Goal: Task Accomplishment & Management: Manage account settings

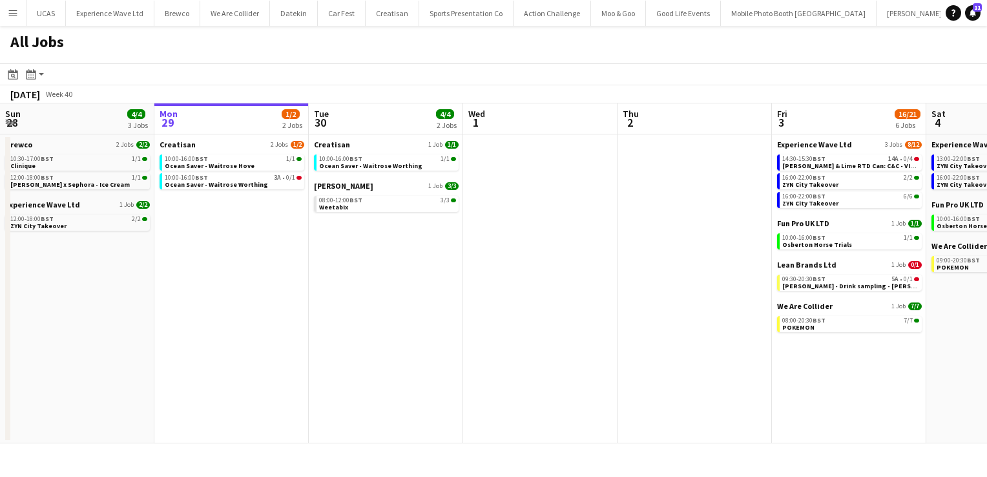
scroll to position [0, 452]
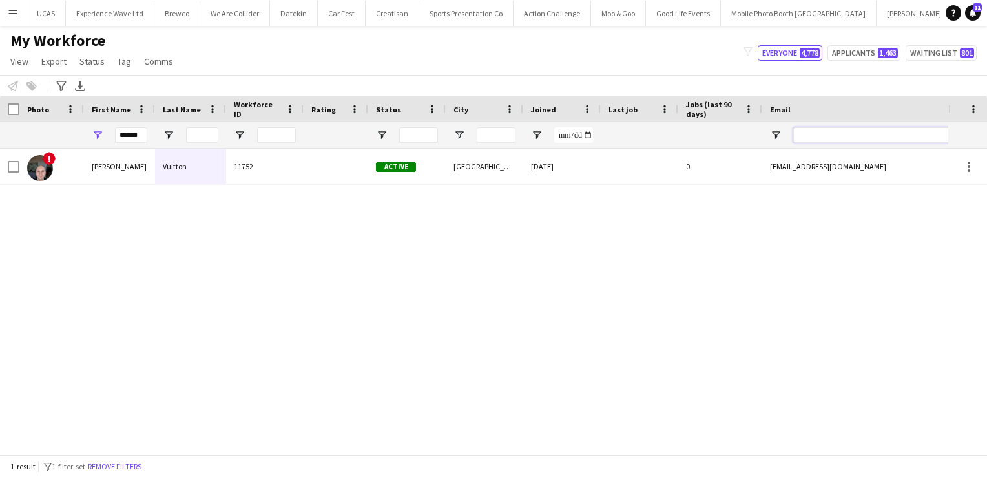
click at [833, 136] on input "Email Filter Input" at bounding box center [903, 135] width 220 height 16
paste input "**********"
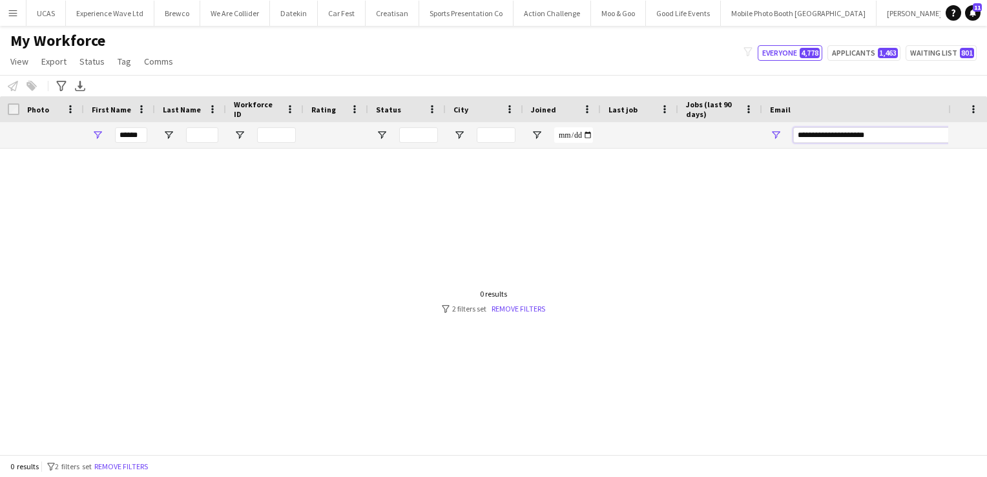
click at [798, 136] on input "**********" at bounding box center [903, 135] width 220 height 16
click at [889, 137] on input "**********" at bounding box center [903, 135] width 220 height 16
type input "**********"
drag, startPoint x: 121, startPoint y: 134, endPoint x: 229, endPoint y: 147, distance: 108.6
click at [229, 147] on div "******" at bounding box center [700, 135] width 1400 height 26
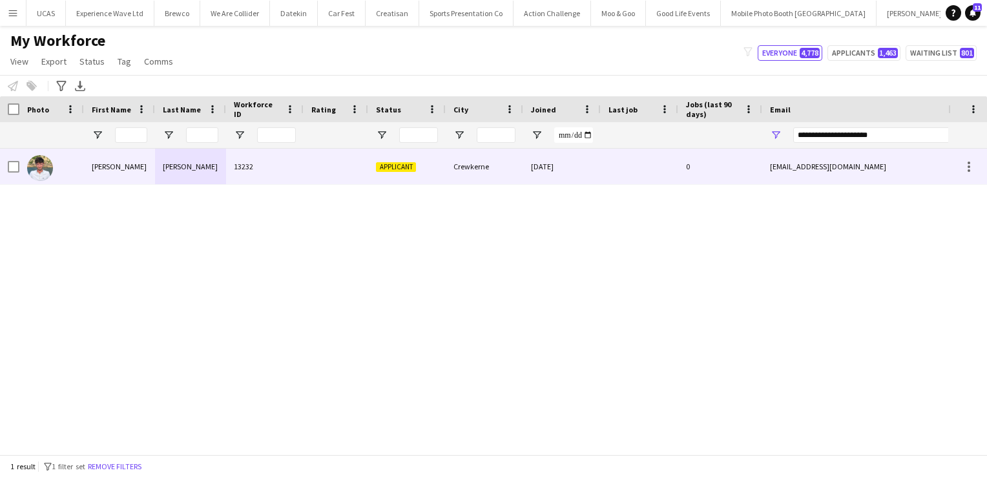
click at [304, 180] on div at bounding box center [336, 167] width 65 height 36
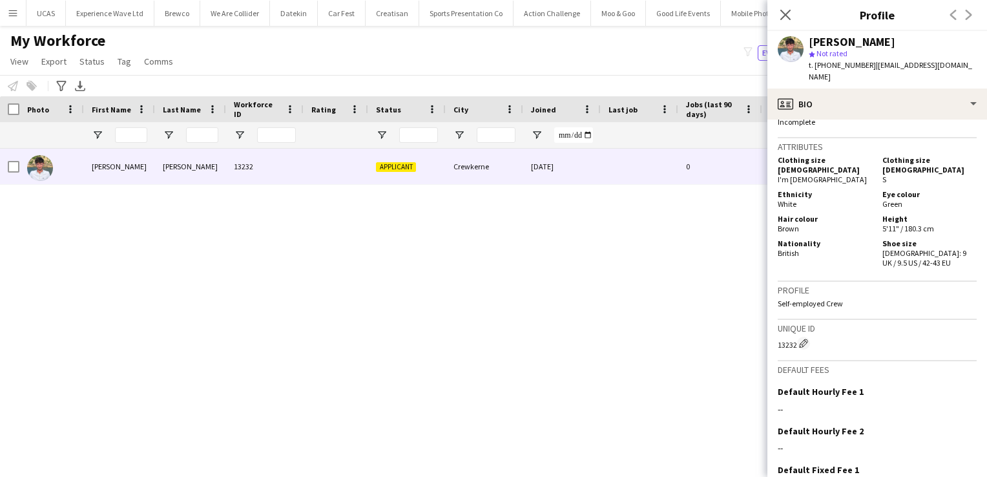
scroll to position [627, 0]
click at [969, 17] on div "Previous Next" at bounding box center [961, 15] width 52 height 30
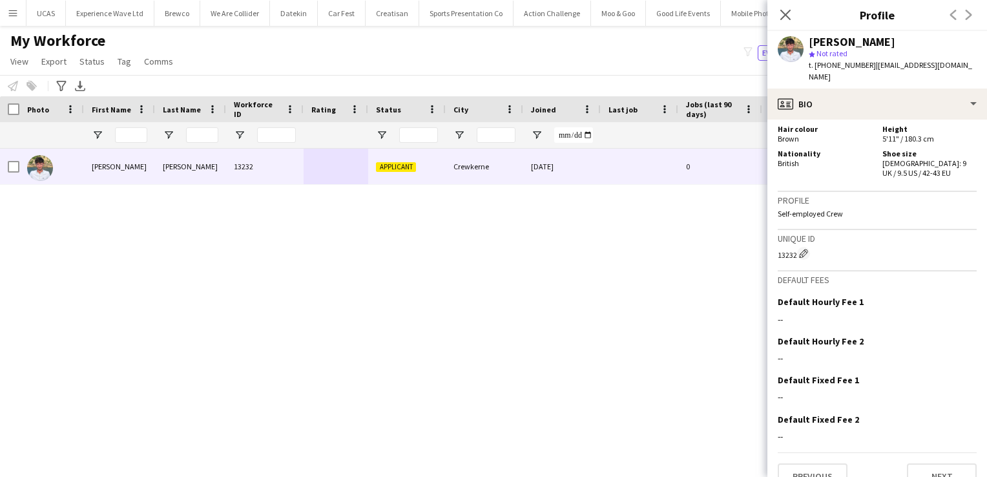
scroll to position [714, 0]
click at [908, 464] on button "Next" at bounding box center [942, 477] width 70 height 26
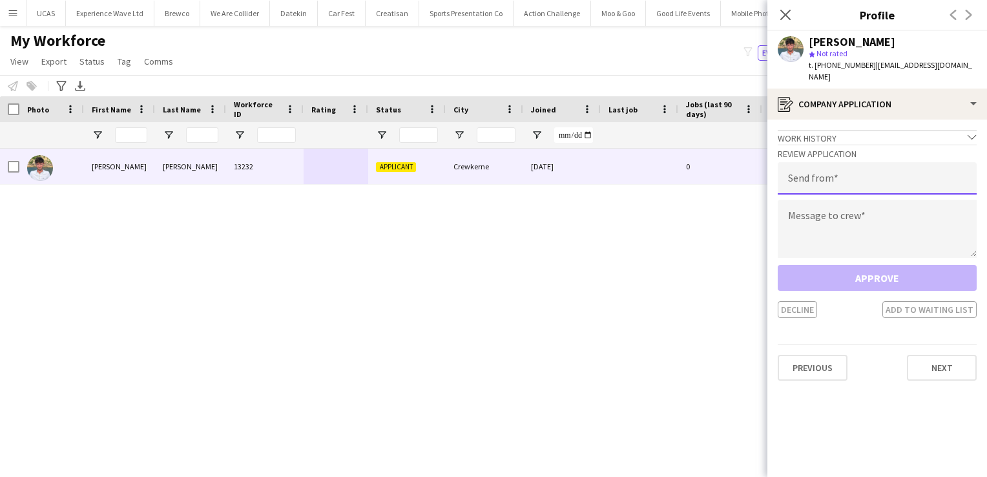
click at [847, 174] on input "email" at bounding box center [877, 178] width 199 height 32
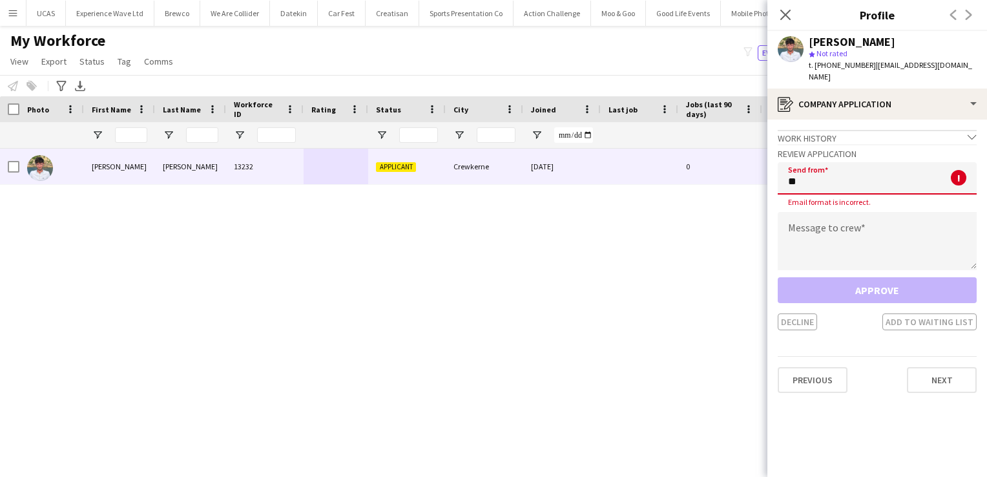
type input "**********"
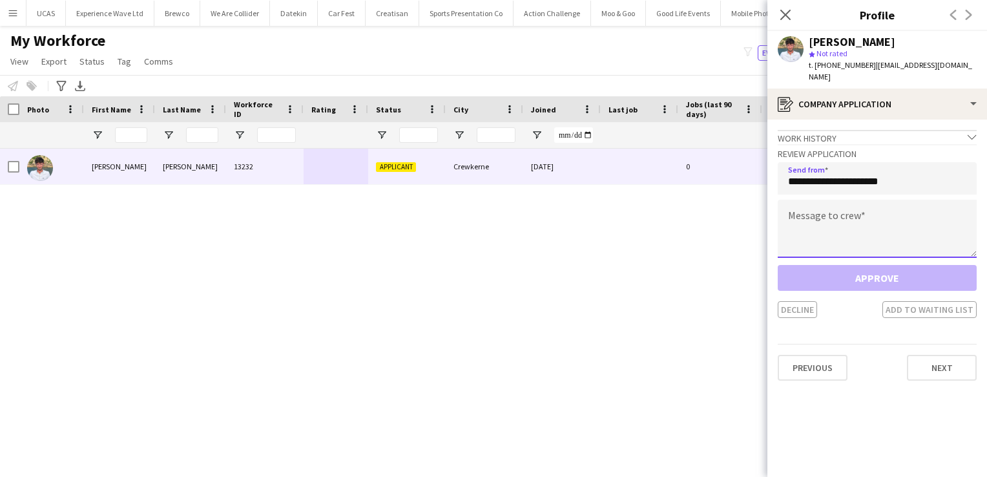
click at [832, 218] on textarea at bounding box center [877, 229] width 199 height 58
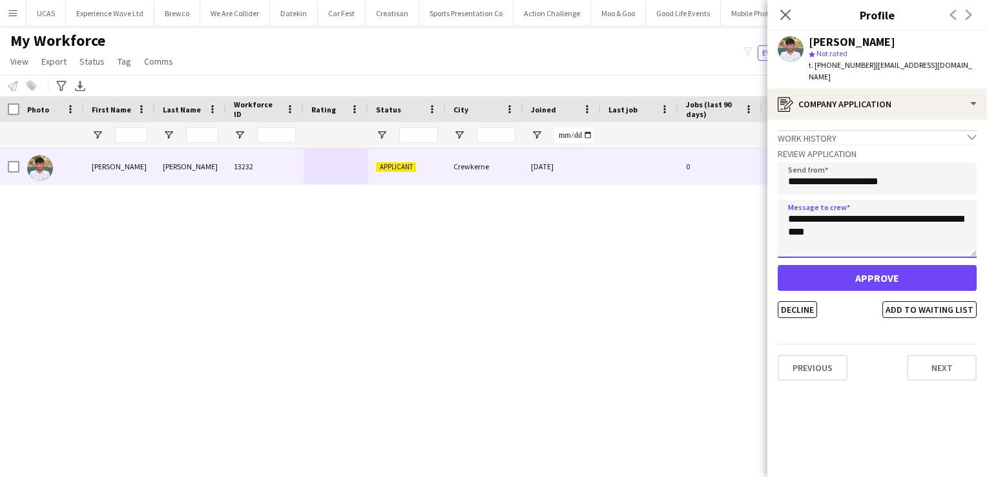
type textarea "**********"
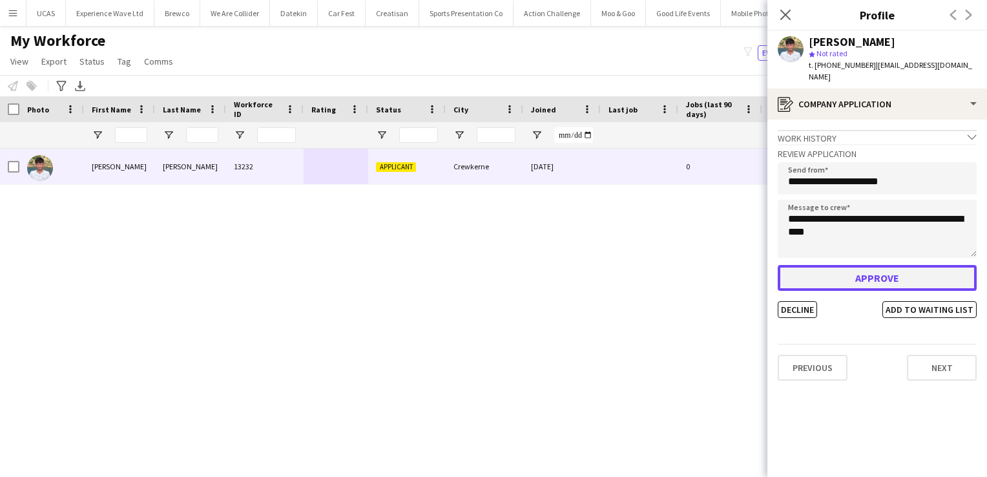
click at [867, 265] on button "Approve" at bounding box center [877, 278] width 199 height 26
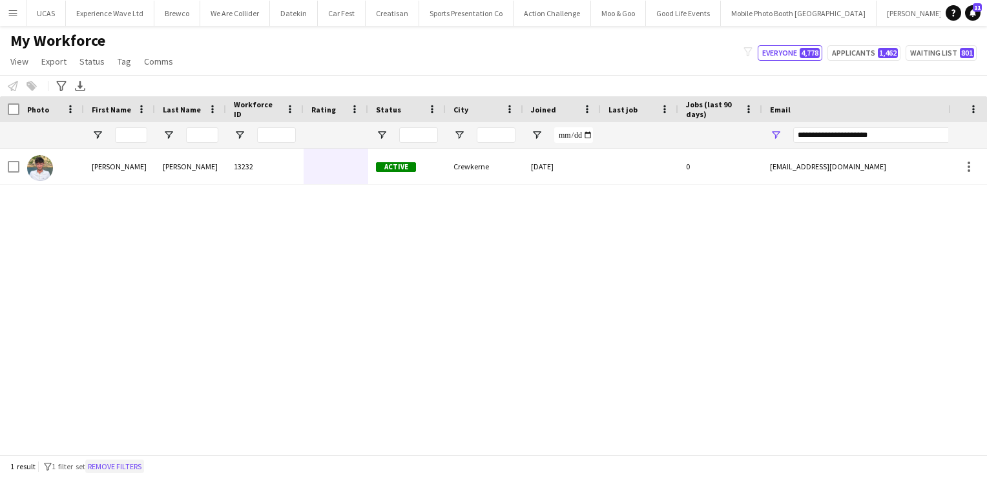
click at [126, 468] on button "Remove filters" at bounding box center [114, 466] width 59 height 14
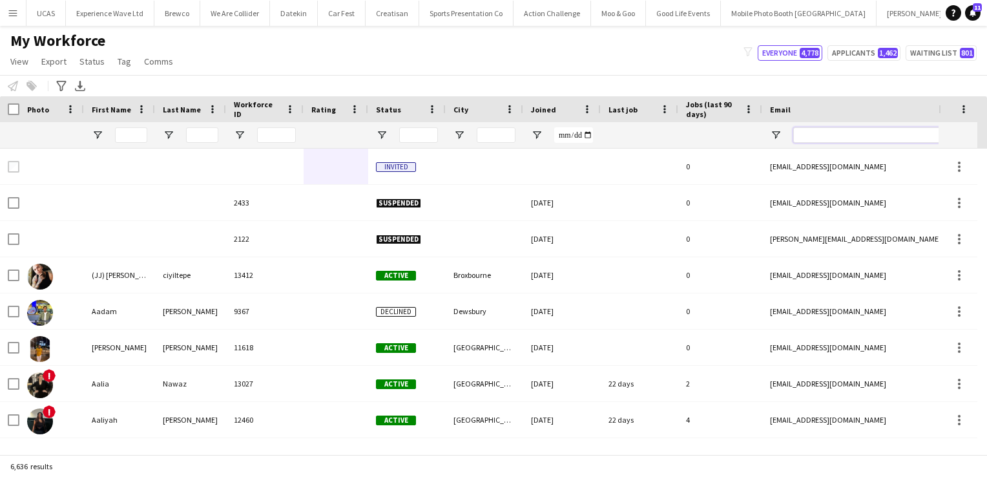
click at [835, 136] on input "Email Filter Input" at bounding box center [903, 135] width 220 height 16
paste input "**********"
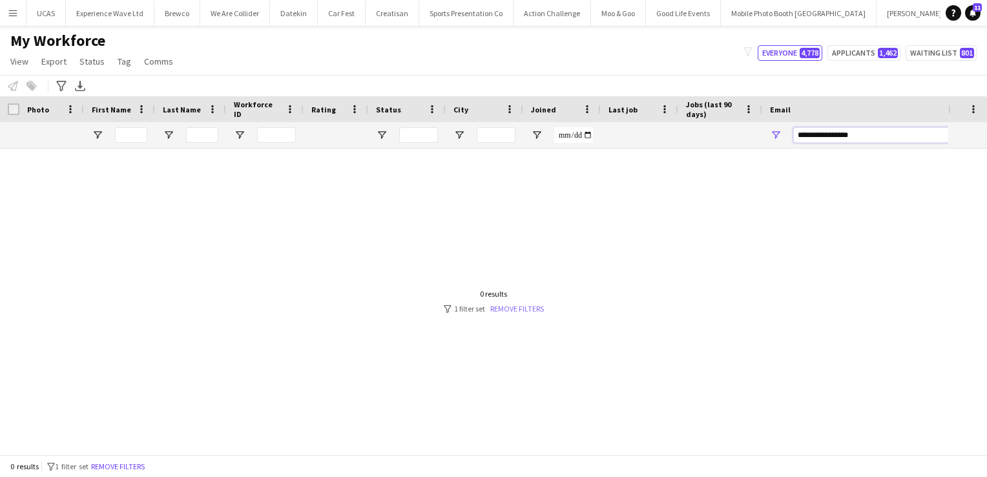
type input "**********"
click at [523, 309] on link "Remove filters" at bounding box center [517, 309] width 54 height 10
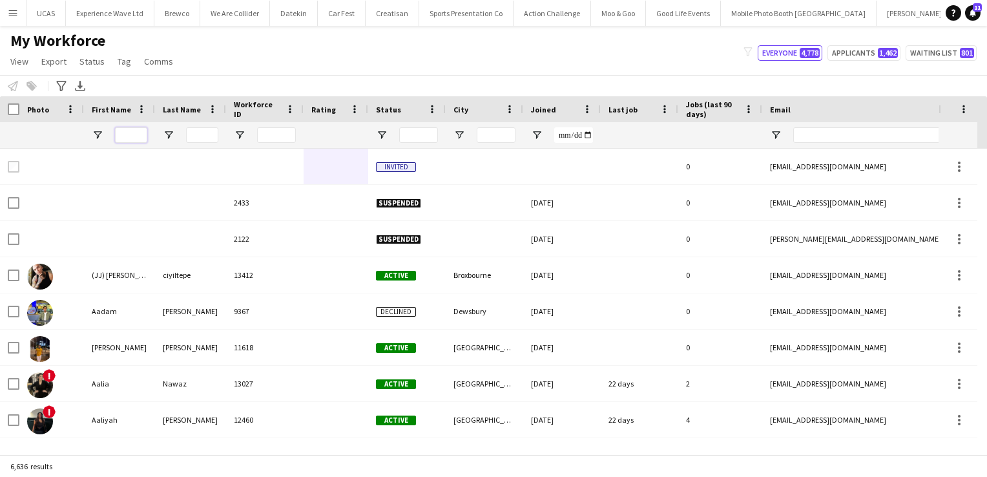
click at [127, 136] on input "First Name Filter Input" at bounding box center [131, 135] width 32 height 16
drag, startPoint x: 127, startPoint y: 136, endPoint x: 192, endPoint y: 132, distance: 65.3
click at [192, 132] on input "Last Name Filter Input" at bounding box center [202, 135] width 32 height 16
paste input "**********"
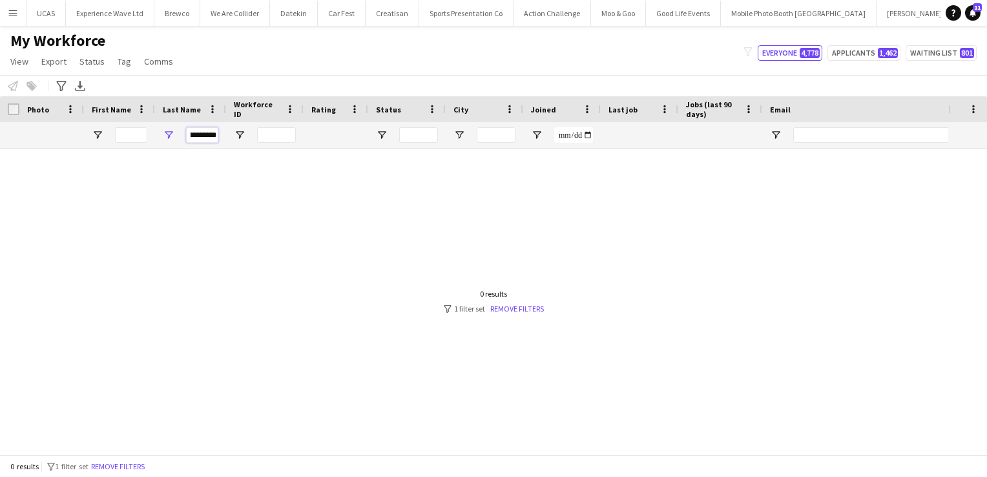
scroll to position [0, 0]
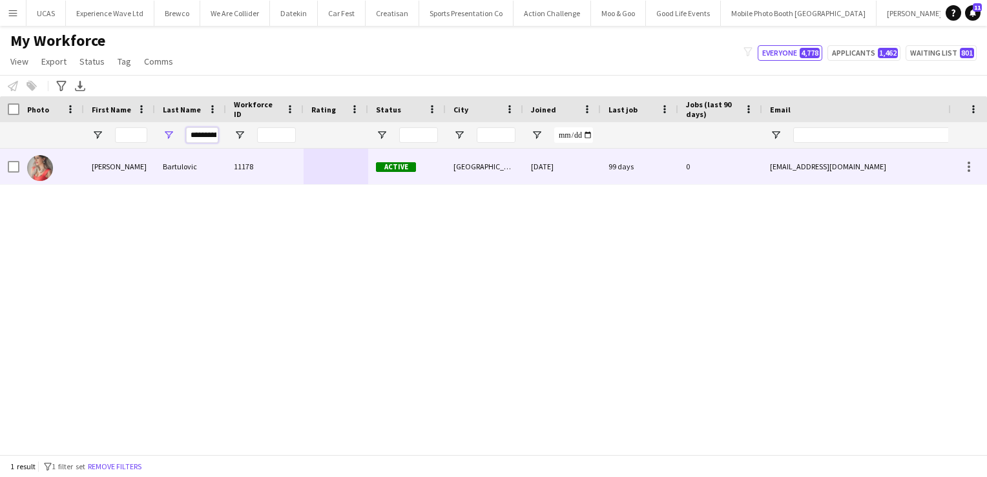
type input "**********"
click at [206, 170] on div "Bartulovic" at bounding box center [190, 167] width 71 height 36
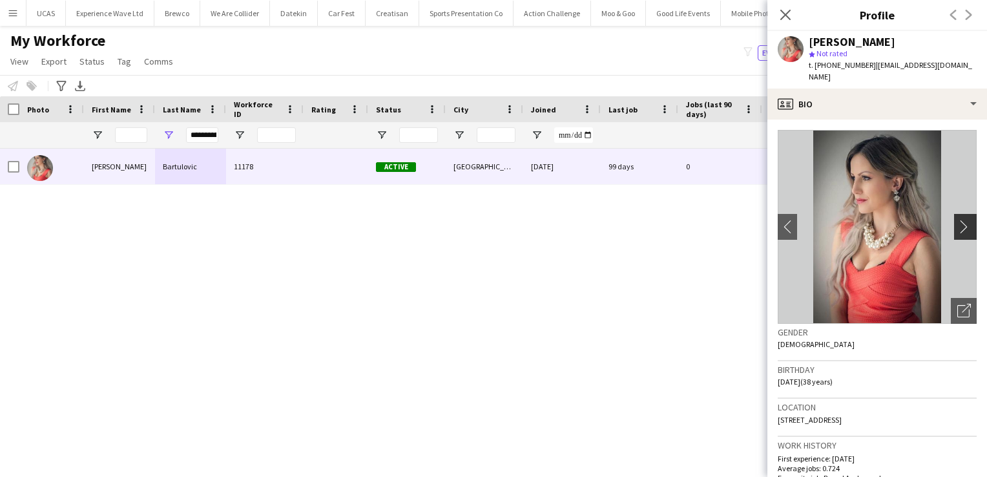
click at [957, 220] on app-icon "chevron-right" at bounding box center [967, 227] width 20 height 14
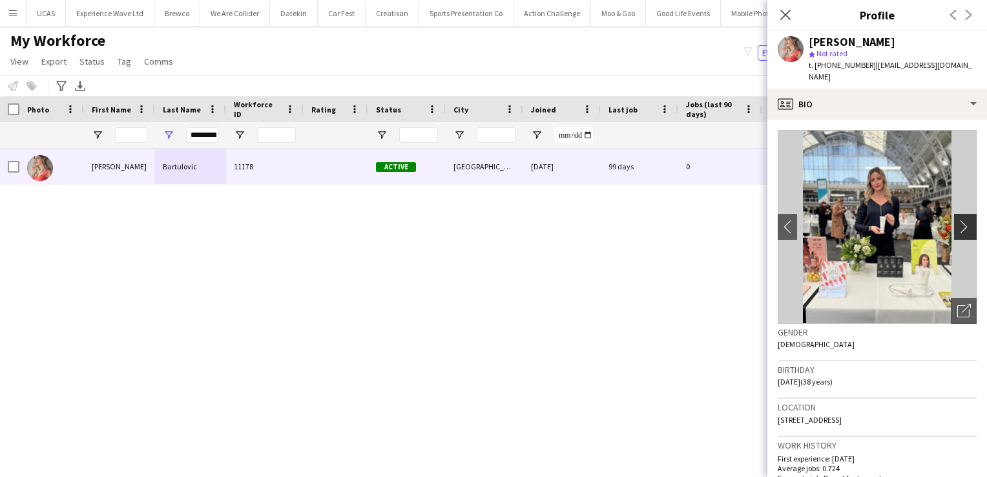
click at [957, 220] on app-icon "chevron-right" at bounding box center [967, 227] width 20 height 14
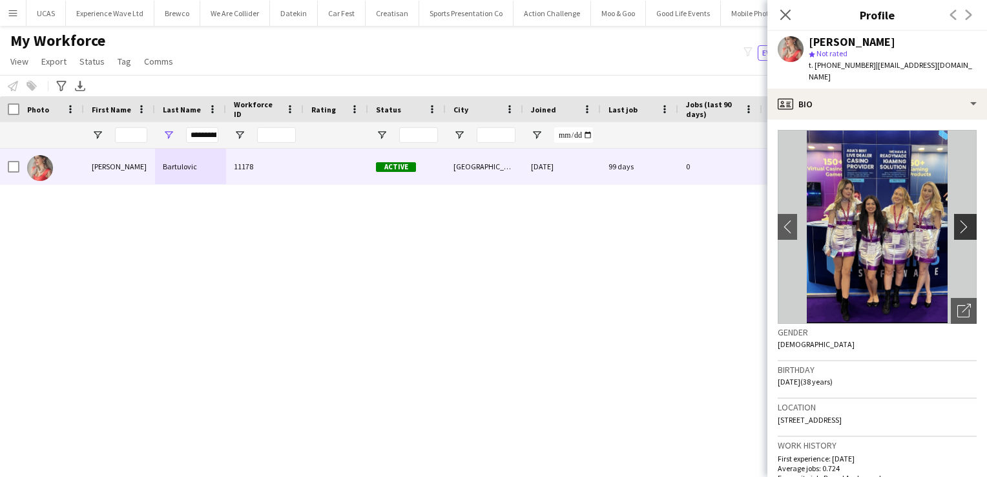
click at [957, 220] on app-icon "chevron-right" at bounding box center [967, 227] width 20 height 14
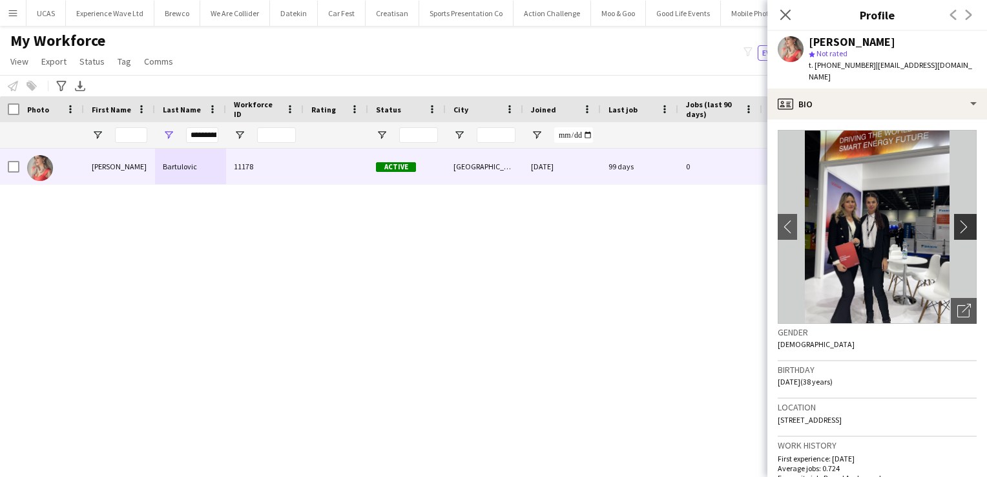
click at [957, 220] on app-icon "chevron-right" at bounding box center [967, 227] width 20 height 14
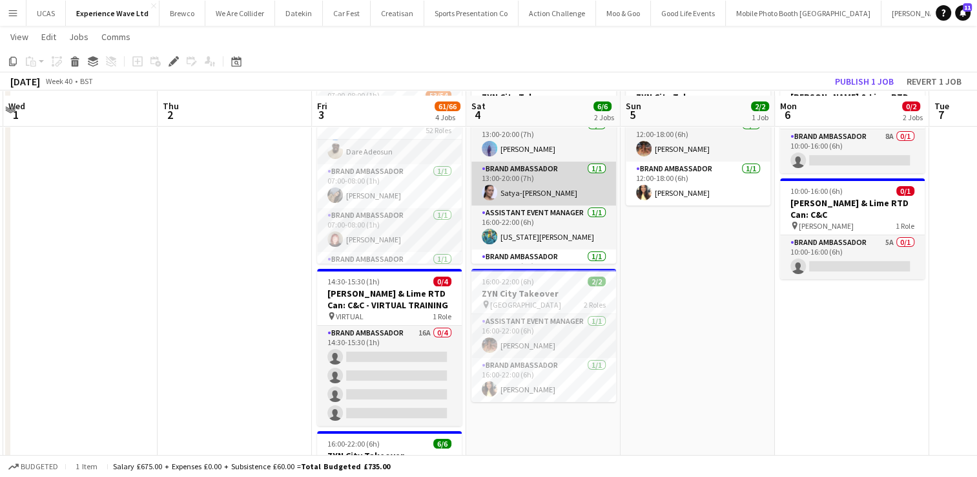
scroll to position [83, 0]
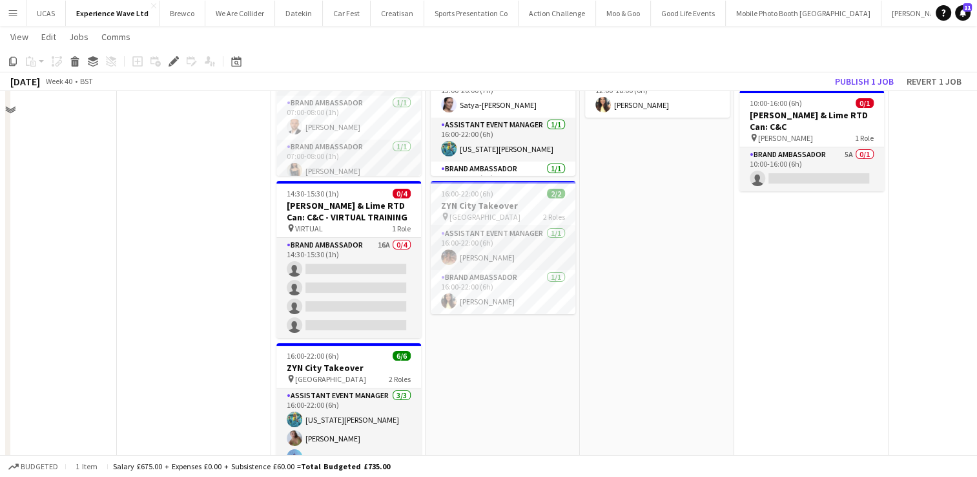
scroll to position [62, 0]
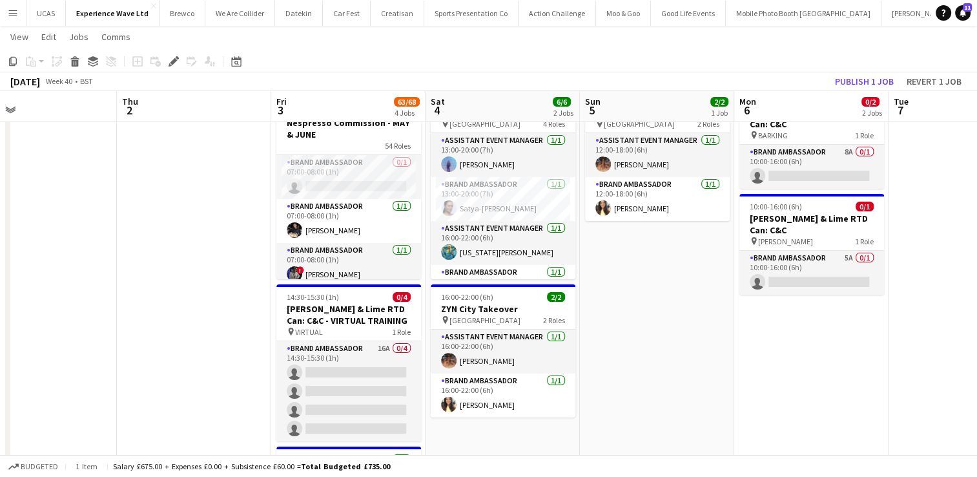
click at [202, 265] on app-date-cell at bounding box center [194, 443] width 154 height 721
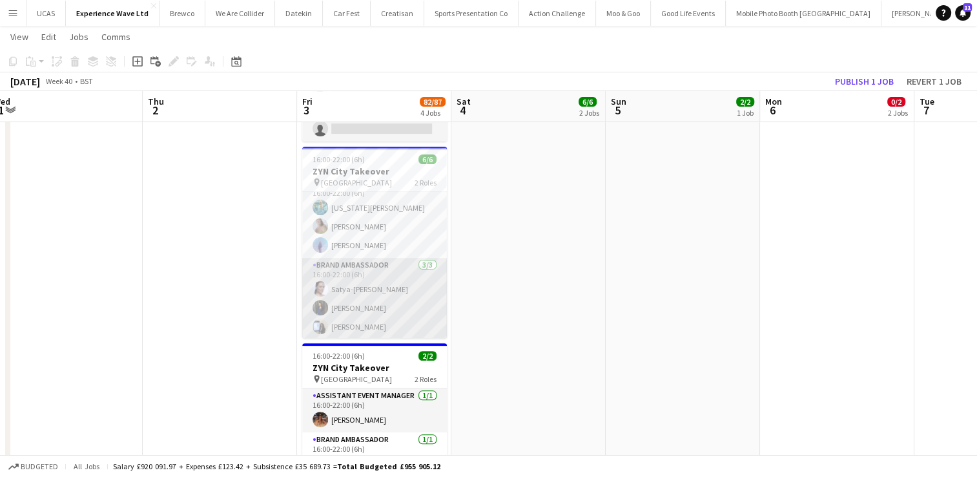
scroll to position [16, 0]
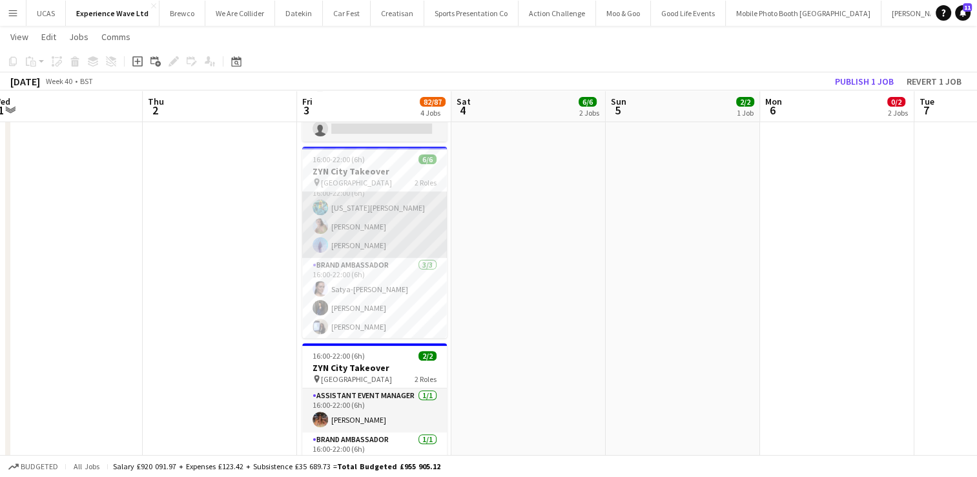
click at [395, 226] on app-card-role "Assistant Event Manager 3/3 16:00-22:00 (6h) georgia komar Bethany Clews Raquel…" at bounding box center [374, 216] width 145 height 81
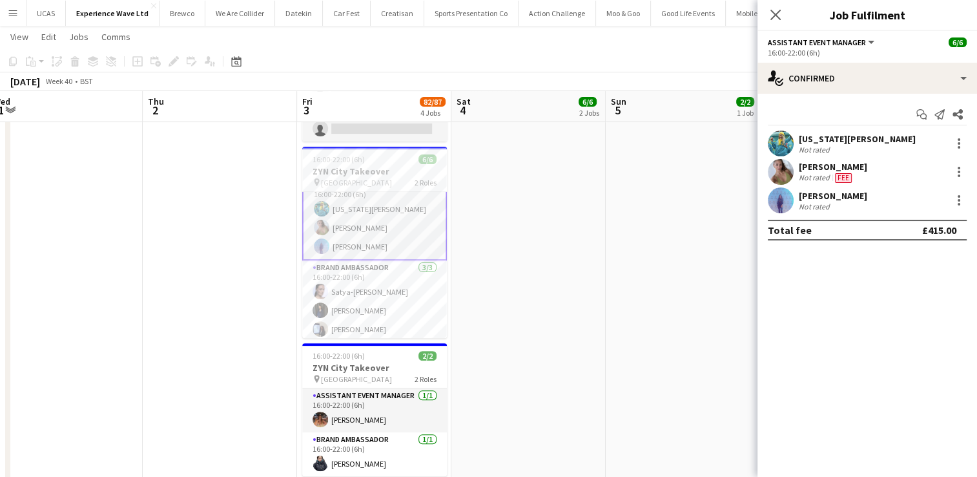
scroll to position [17, 0]
click at [960, 199] on div at bounding box center [959, 200] width 3 height 3
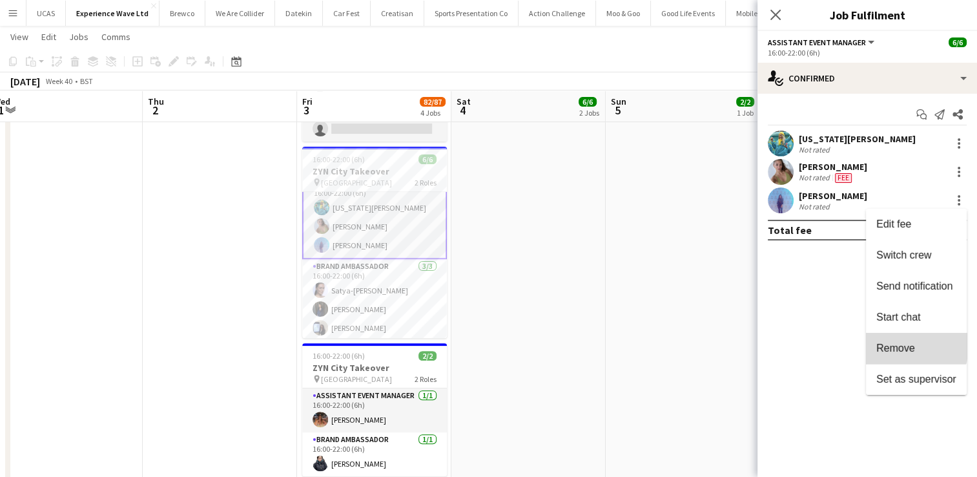
click at [893, 345] on span "Remove" at bounding box center [896, 347] width 39 height 11
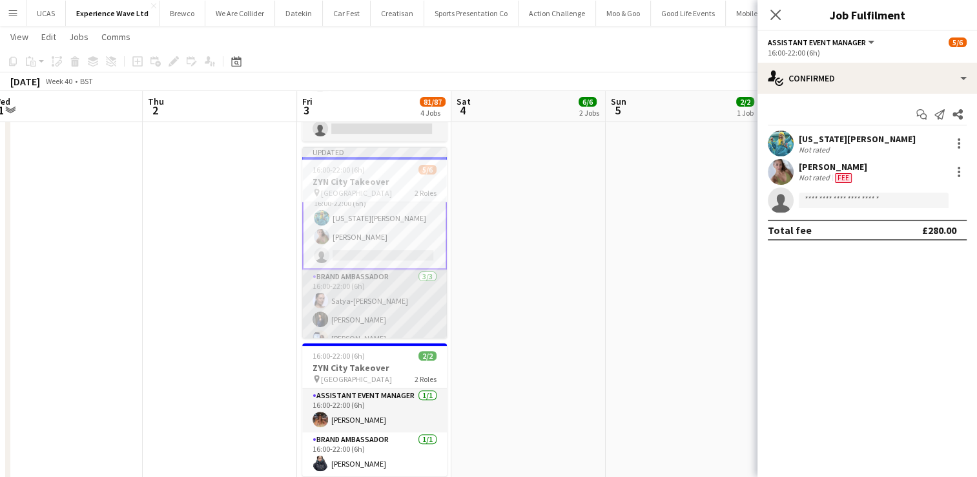
click at [386, 297] on app-card-role "Brand Ambassador 3/3 16:00-22:00 (6h) Satya-Sara Khachik Liene Gulbe Jessica Ro…" at bounding box center [374, 309] width 145 height 81
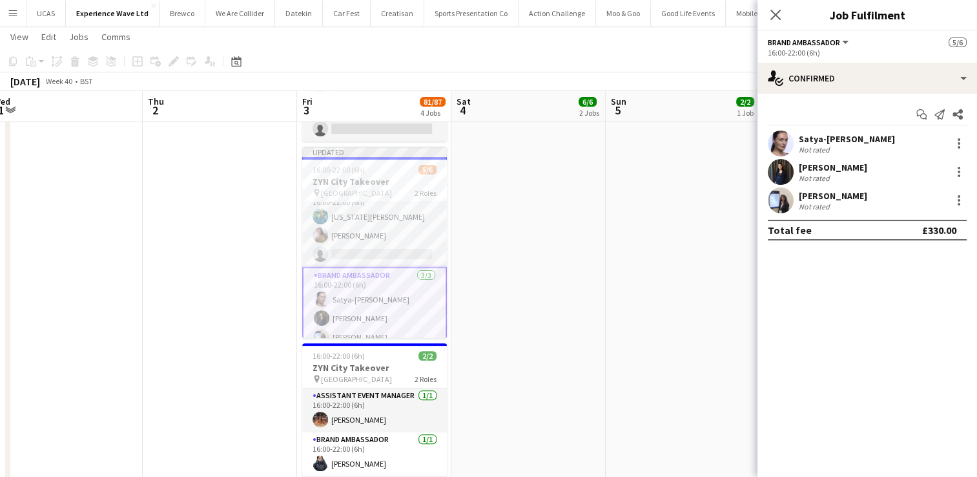
scroll to position [16, 0]
click at [956, 143] on div at bounding box center [959, 144] width 16 height 16
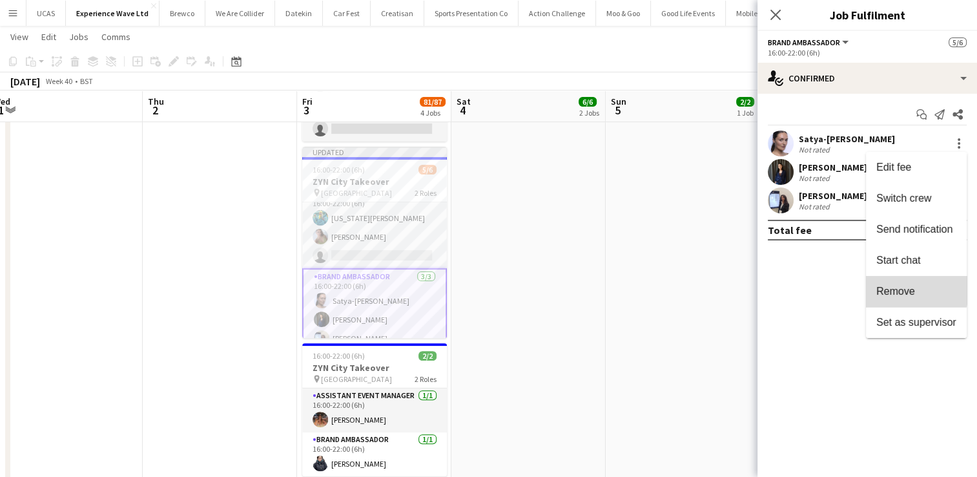
click at [902, 288] on span "Remove" at bounding box center [896, 290] width 39 height 11
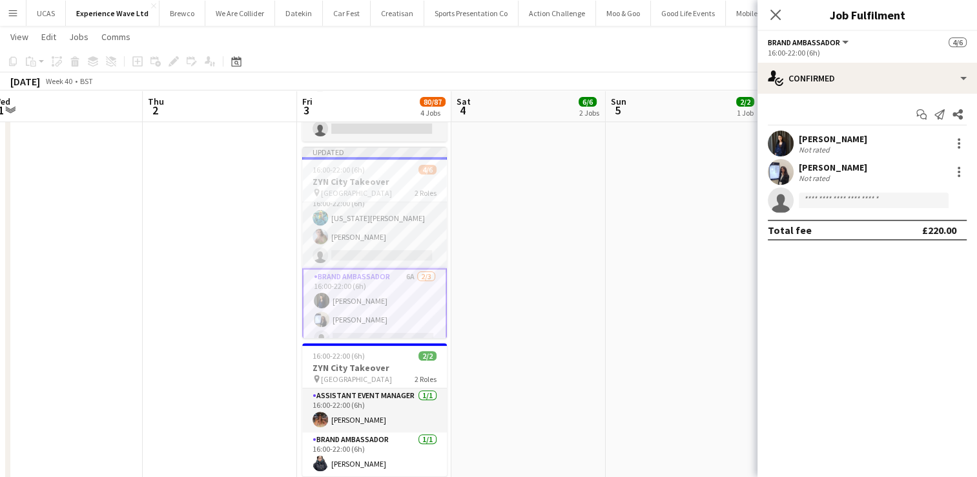
click at [692, 222] on app-date-cell "12:00-18:00 (6h) 2/2 ZYN City Takeover pin Newcastle 2 Roles Assistant Event Ma…" at bounding box center [683, 143] width 154 height 721
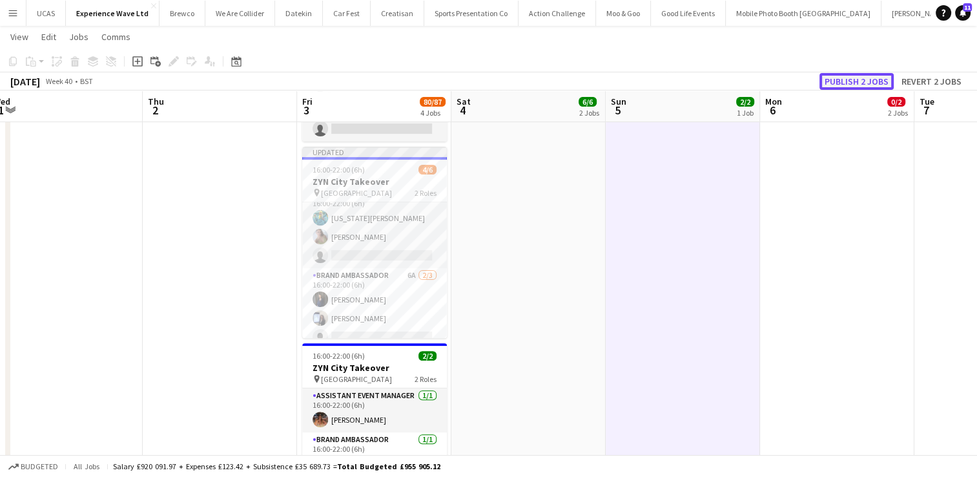
click at [858, 73] on button "Publish 2 jobs" at bounding box center [857, 81] width 74 height 17
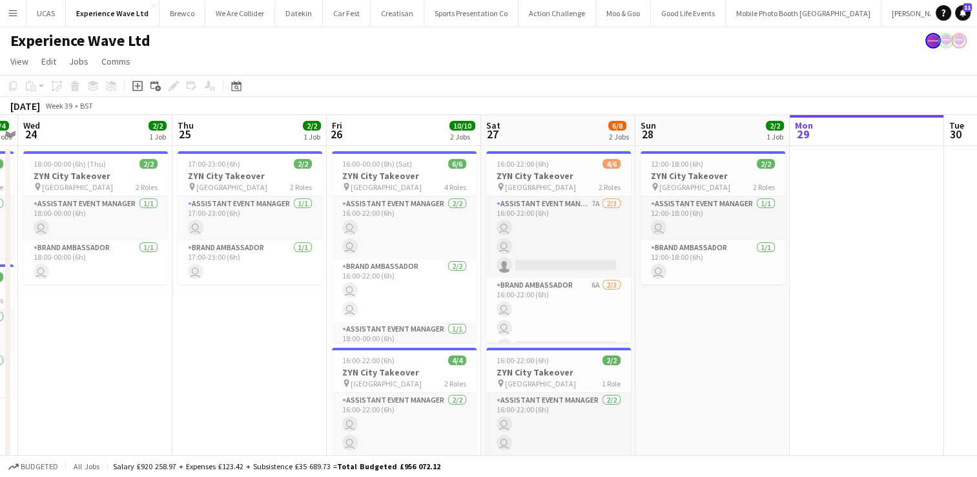
scroll to position [0, 0]
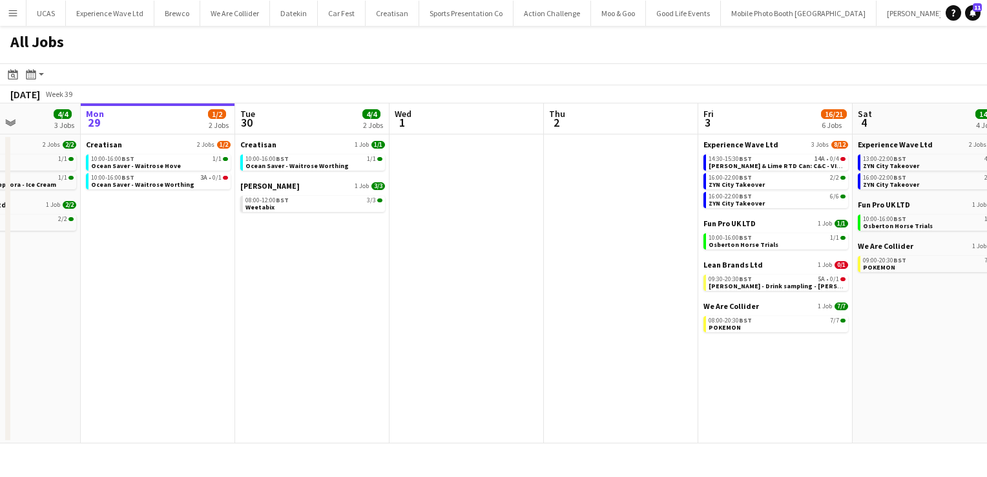
scroll to position [0, 404]
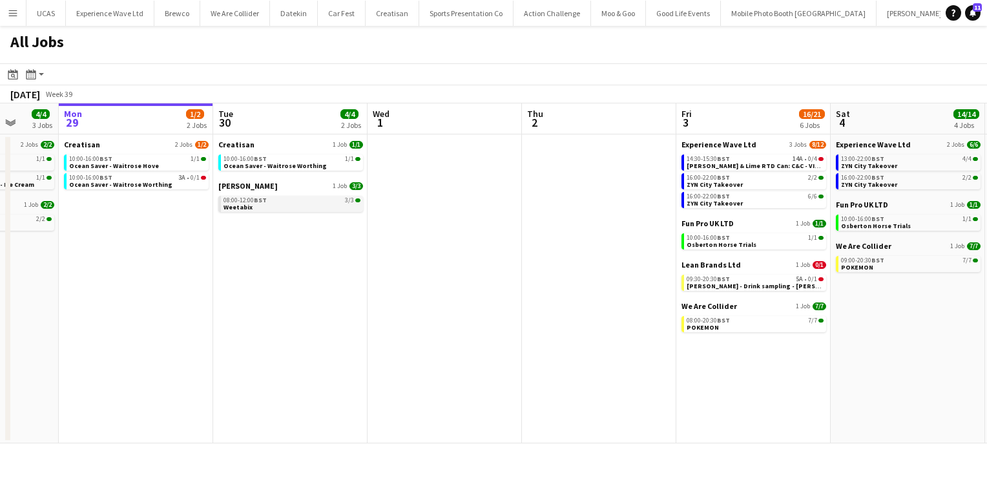
click at [289, 208] on link "08:00-12:00 BST 3/3 Weetabix" at bounding box center [291, 203] width 137 height 15
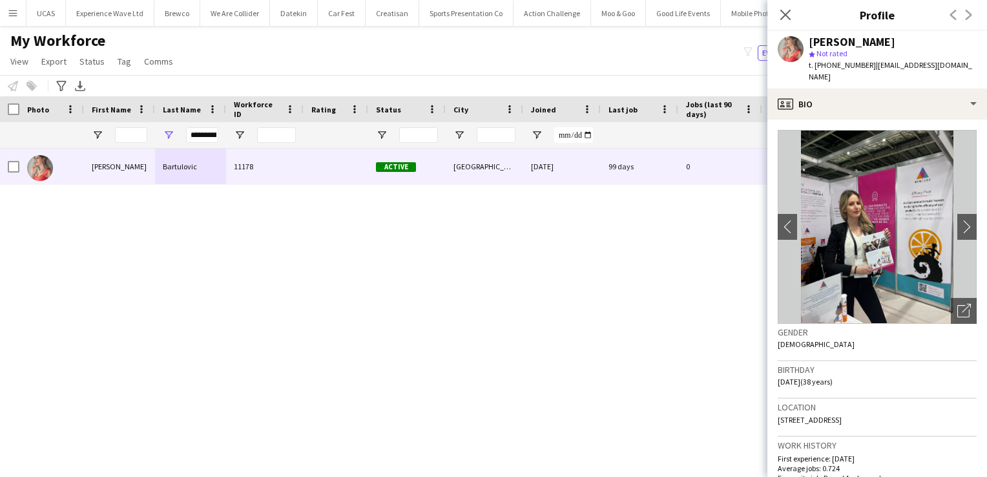
click at [787, 19] on icon "Close pop-in" at bounding box center [785, 15] width 10 height 10
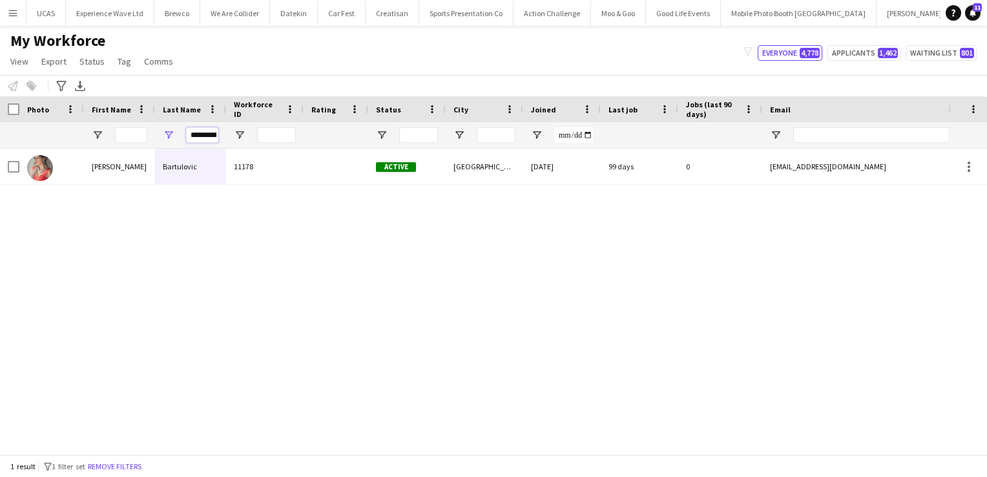
scroll to position [0, 6]
drag, startPoint x: 194, startPoint y: 136, endPoint x: 331, endPoint y: 145, distance: 136.6
click at [331, 145] on div "**********" at bounding box center [700, 135] width 1400 height 26
type input "*"
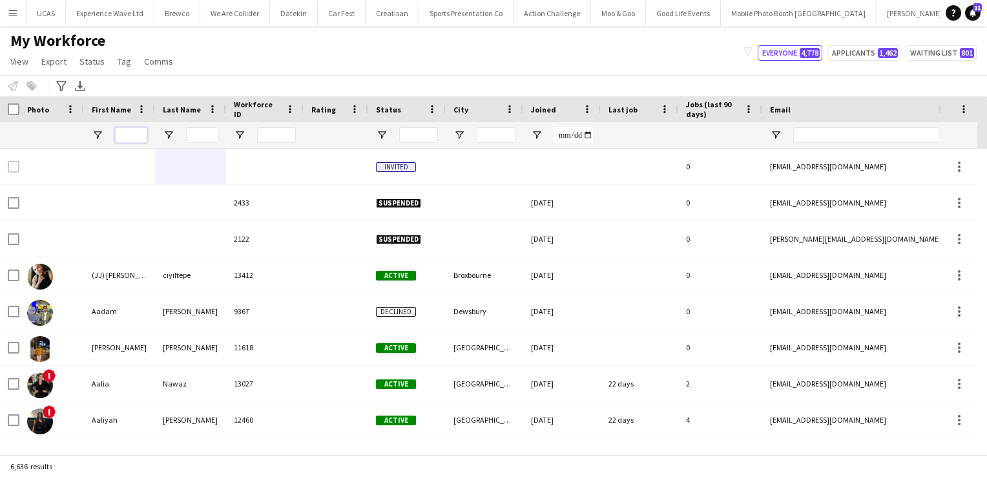
click at [125, 135] on input "First Name Filter Input" at bounding box center [131, 135] width 32 height 16
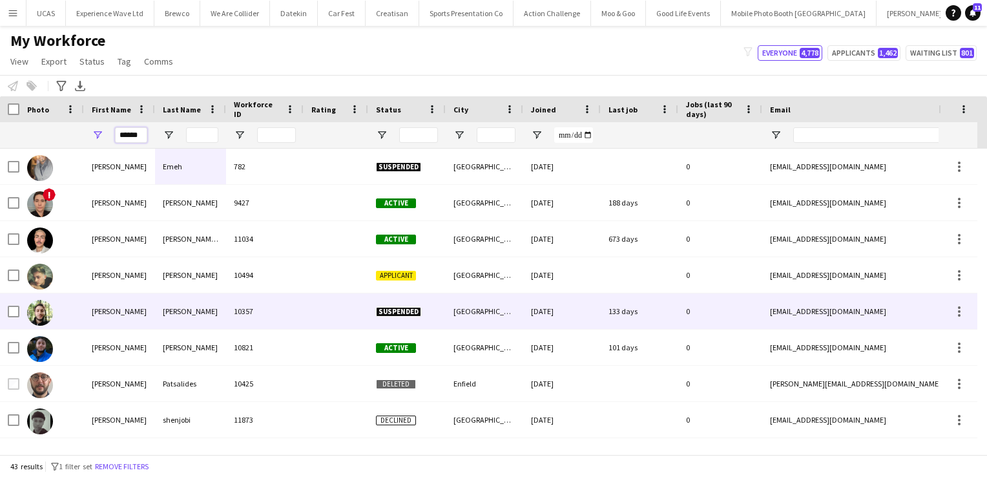
type input "******"
click at [105, 309] on div "Alexander" at bounding box center [119, 311] width 71 height 36
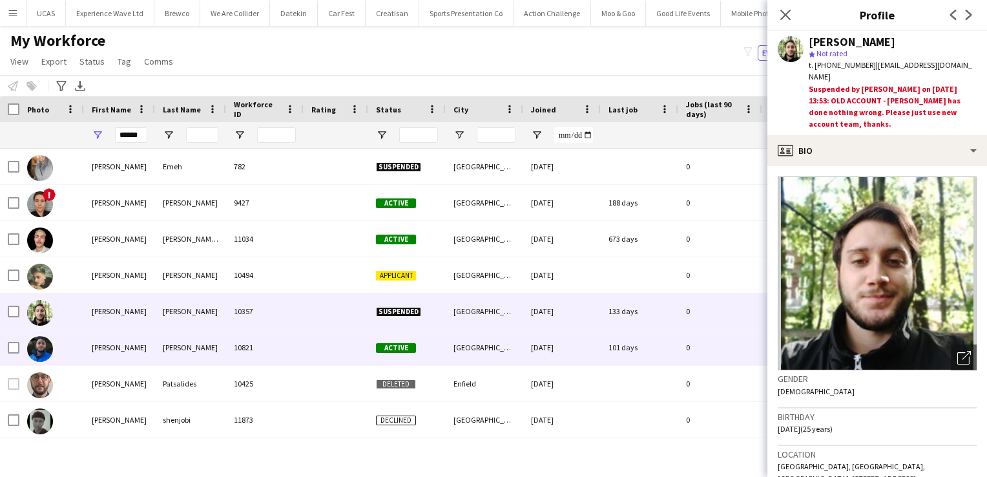
click at [110, 344] on div "Alexander" at bounding box center [119, 347] width 71 height 36
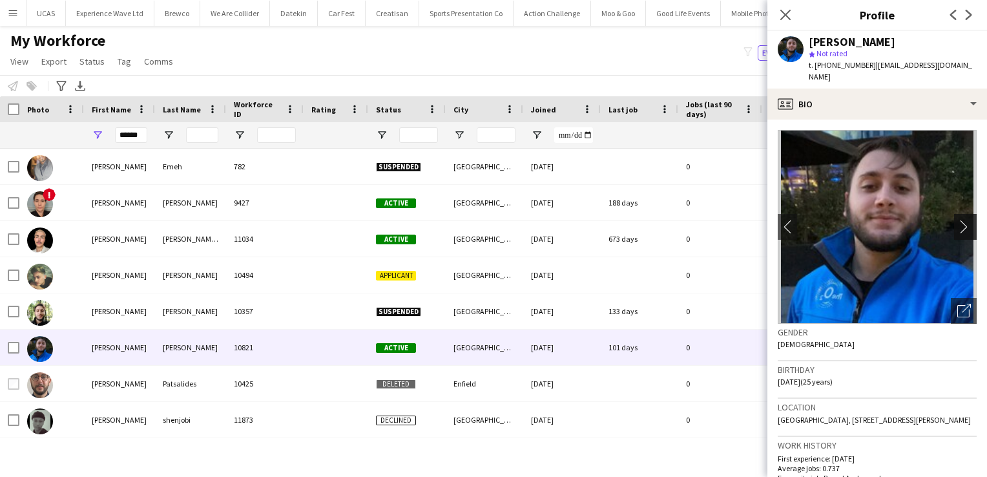
click at [957, 220] on app-icon "chevron-right" at bounding box center [967, 227] width 20 height 14
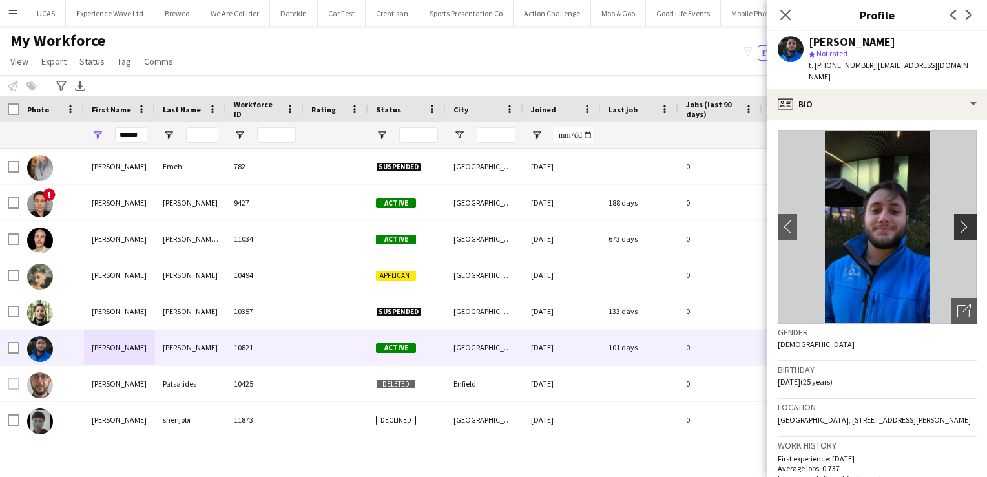
click at [957, 220] on app-icon "chevron-right" at bounding box center [967, 227] width 20 height 14
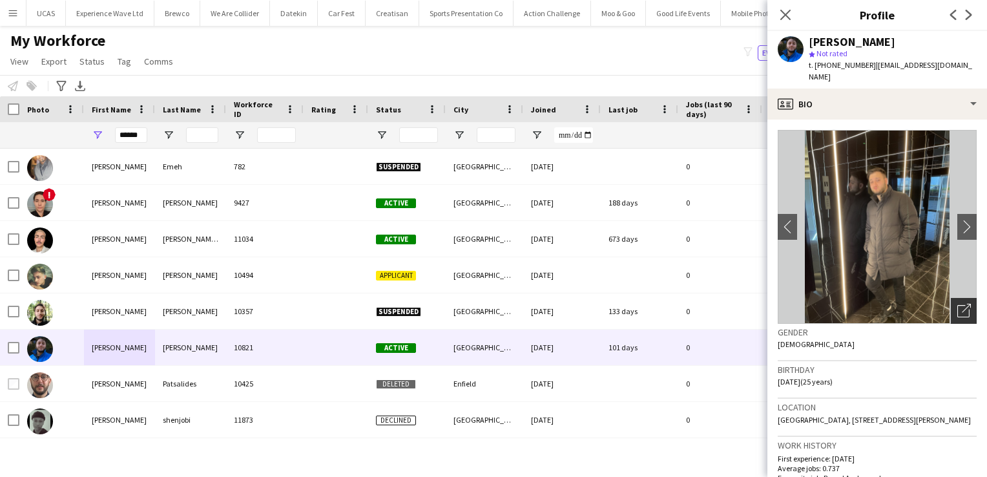
click at [960, 304] on icon "Open photos pop-in" at bounding box center [964, 311] width 14 height 14
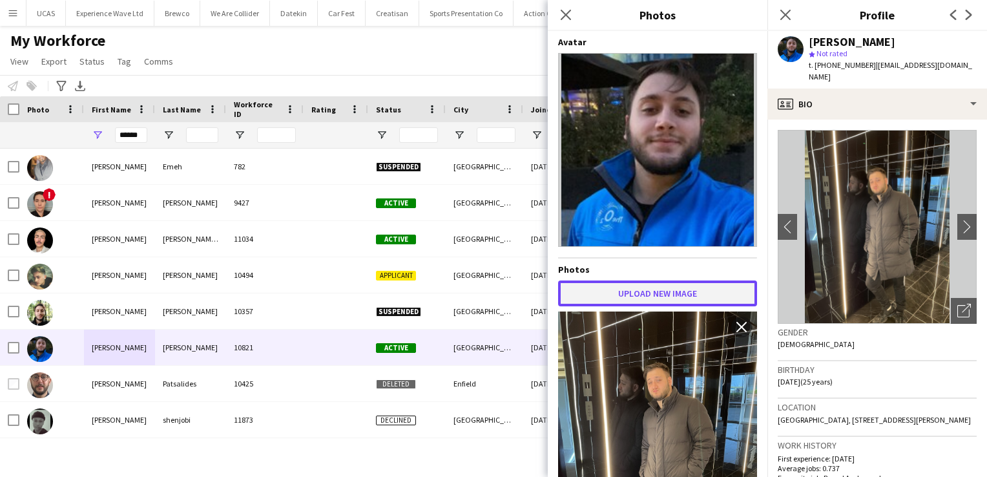
click at [661, 288] on button "Upload new image" at bounding box center [657, 293] width 199 height 26
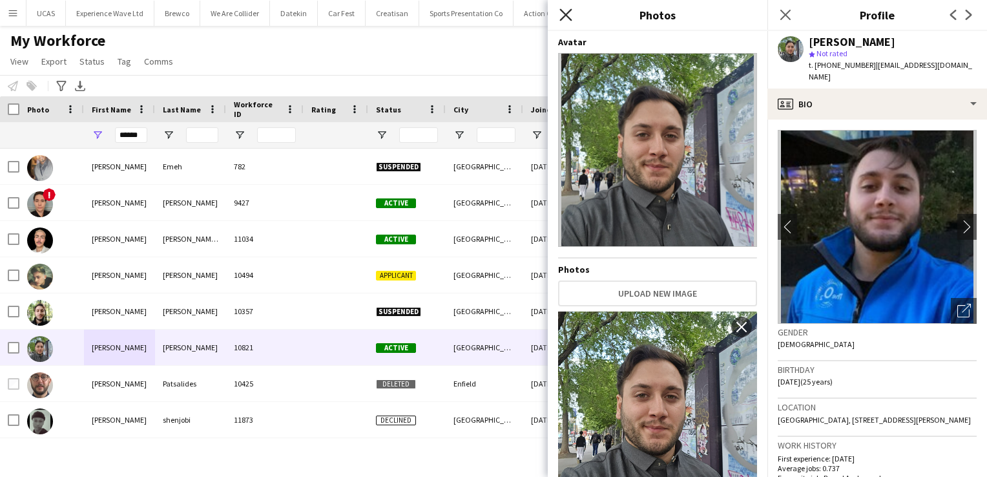
click at [568, 10] on icon "Close pop-in" at bounding box center [565, 14] width 12 height 12
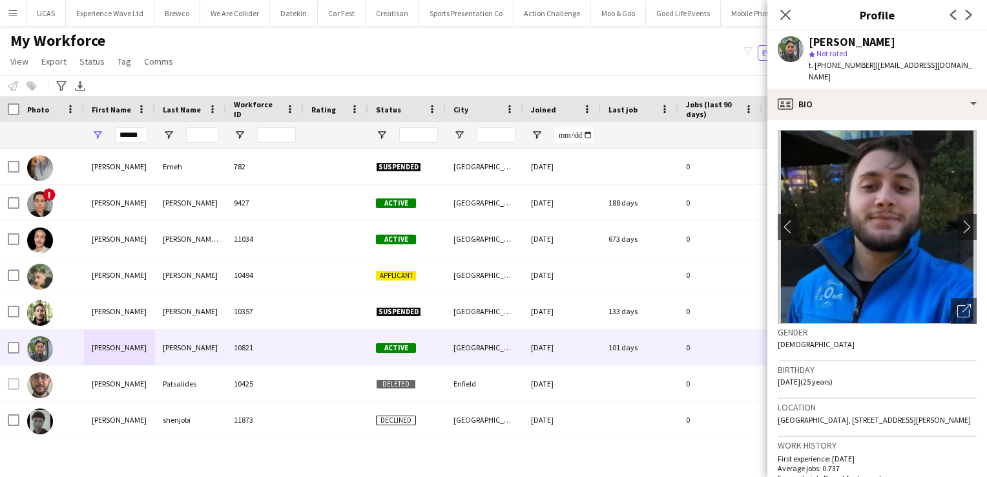
click at [702, 74] on div "My Workforce View Views Default view New view Update view Delete view Edit name…" at bounding box center [493, 53] width 987 height 44
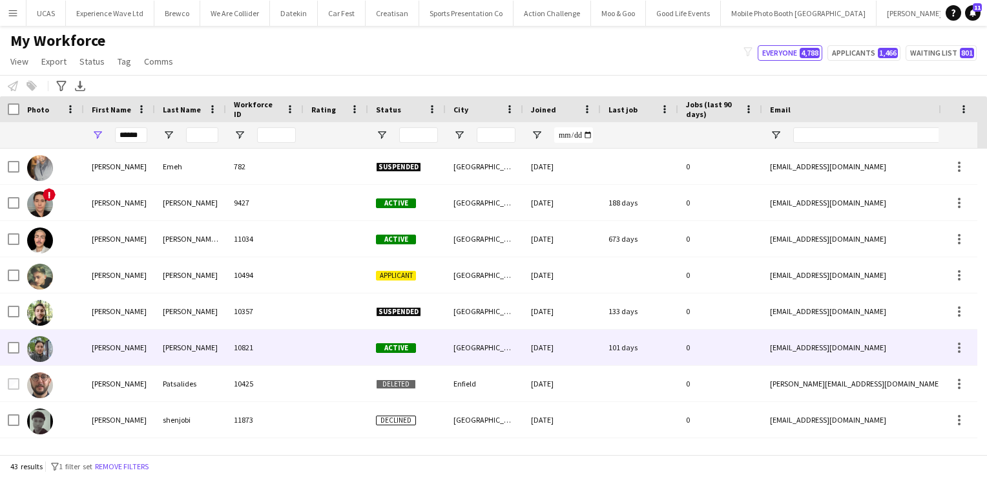
click at [145, 342] on div "[PERSON_NAME]" at bounding box center [119, 347] width 71 height 36
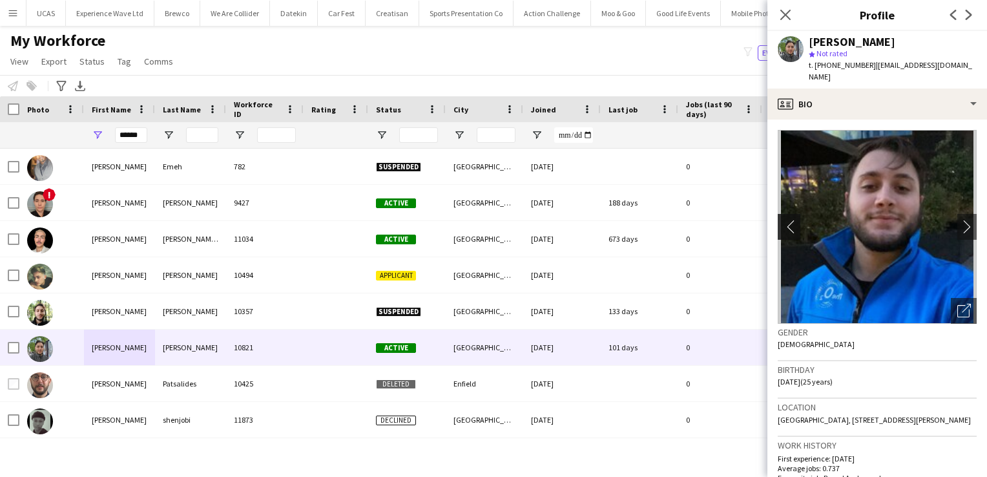
click at [796, 222] on button "chevron-left" at bounding box center [787, 227] width 26 height 26
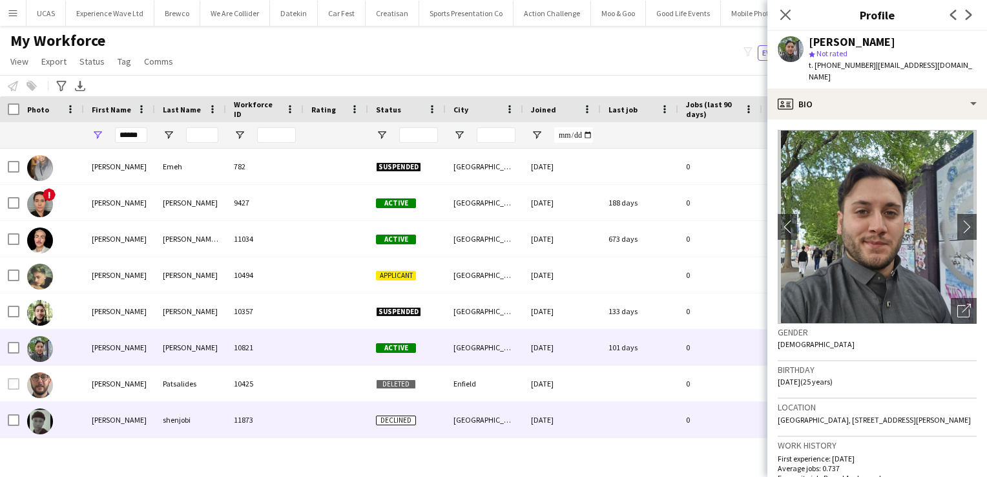
click at [136, 410] on div "[PERSON_NAME]" at bounding box center [119, 420] width 71 height 36
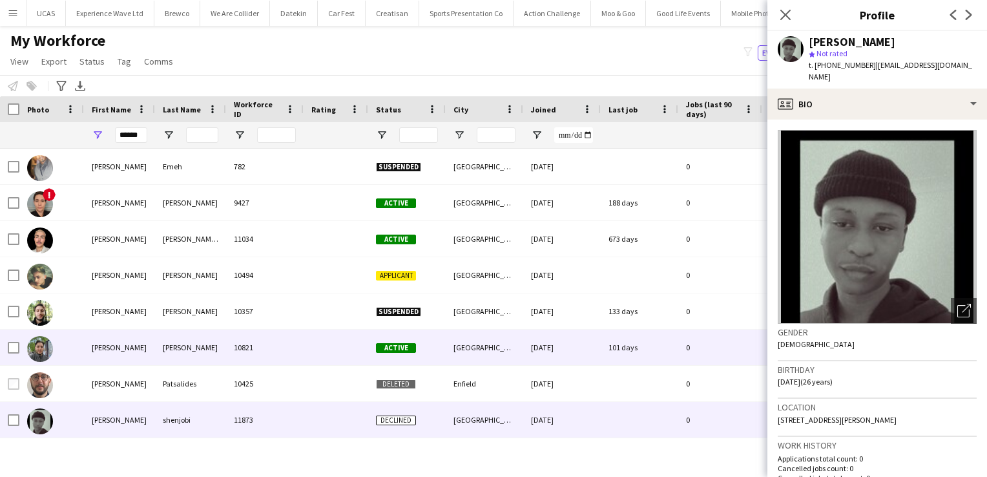
click at [171, 357] on div "[PERSON_NAME]" at bounding box center [190, 347] width 71 height 36
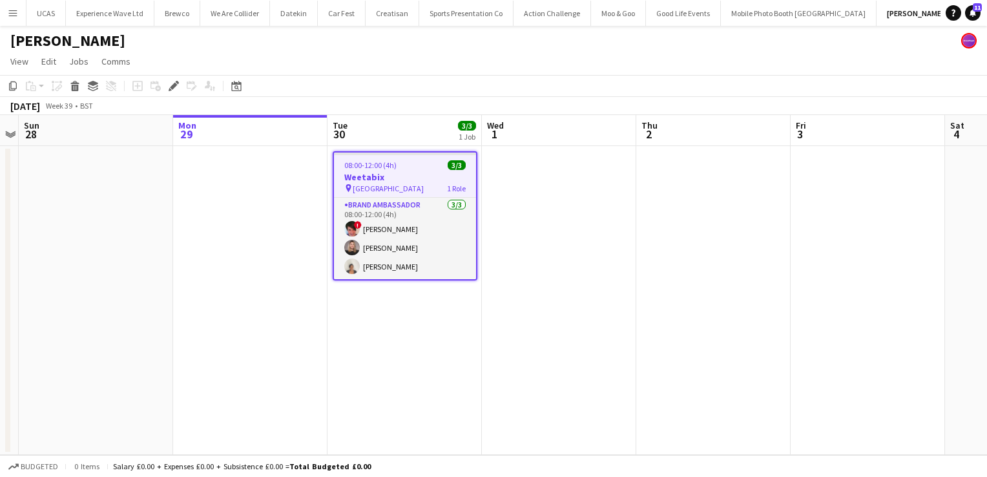
click at [403, 166] on div "08:00-12:00 (4h) 3/3" at bounding box center [405, 165] width 142 height 10
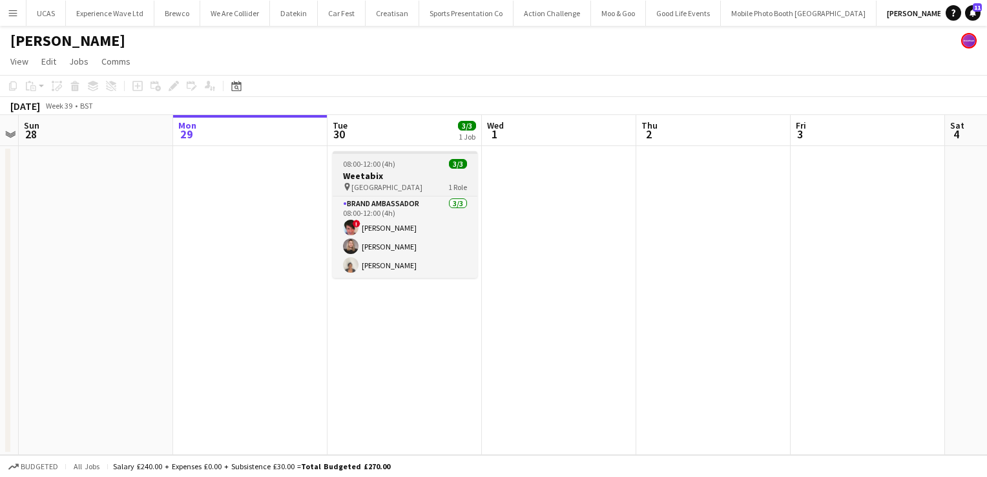
click at [403, 166] on div "08:00-12:00 (4h) 3/3" at bounding box center [405, 164] width 145 height 10
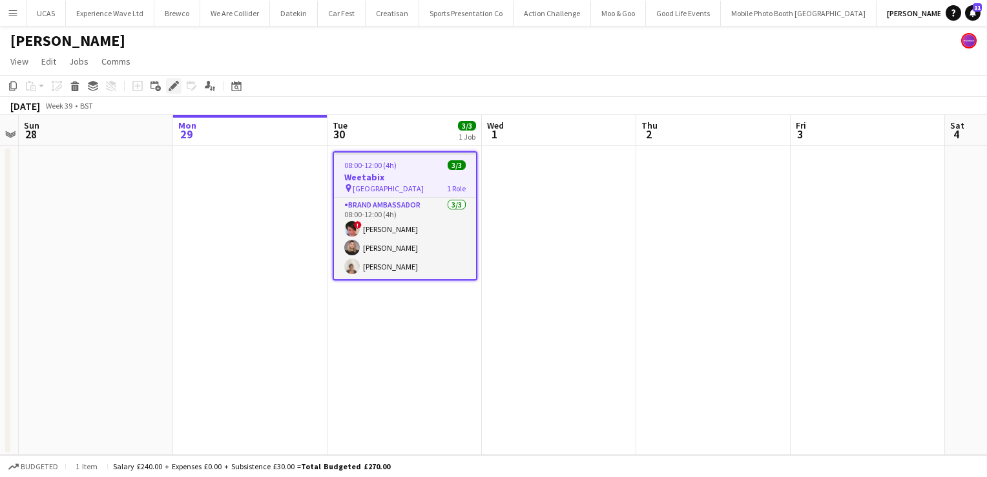
click at [176, 86] on icon "Edit" at bounding box center [174, 86] width 10 height 10
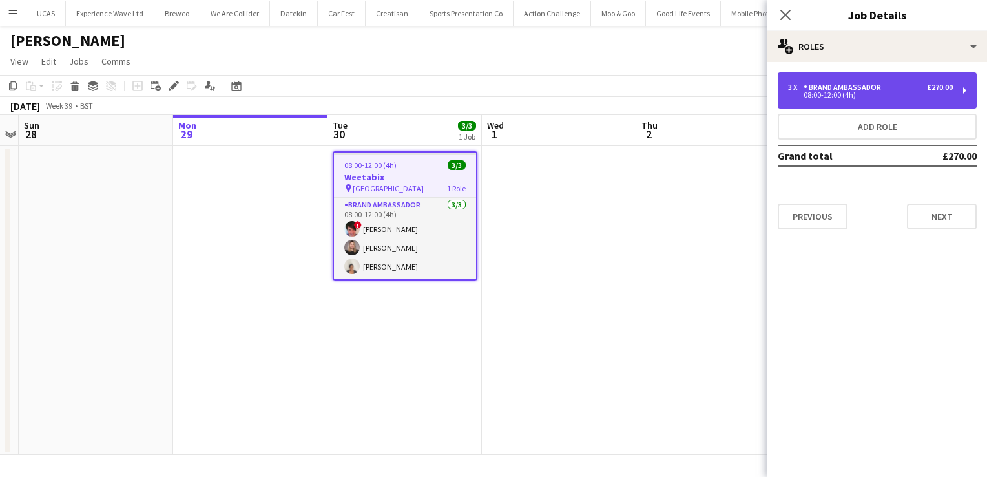
click at [899, 90] on div "3 x Brand Ambassador £270.00" at bounding box center [870, 87] width 165 height 9
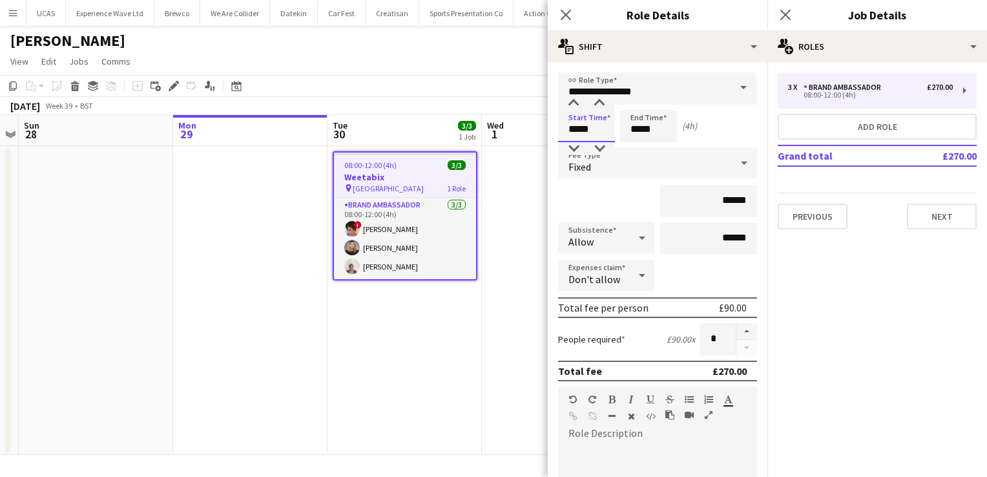
click at [585, 129] on input "*****" at bounding box center [586, 126] width 57 height 32
click at [575, 105] on div at bounding box center [574, 103] width 26 height 13
click at [576, 148] on div at bounding box center [574, 148] width 26 height 13
click at [605, 149] on div at bounding box center [599, 148] width 26 height 13
click at [577, 147] on div at bounding box center [574, 148] width 26 height 13
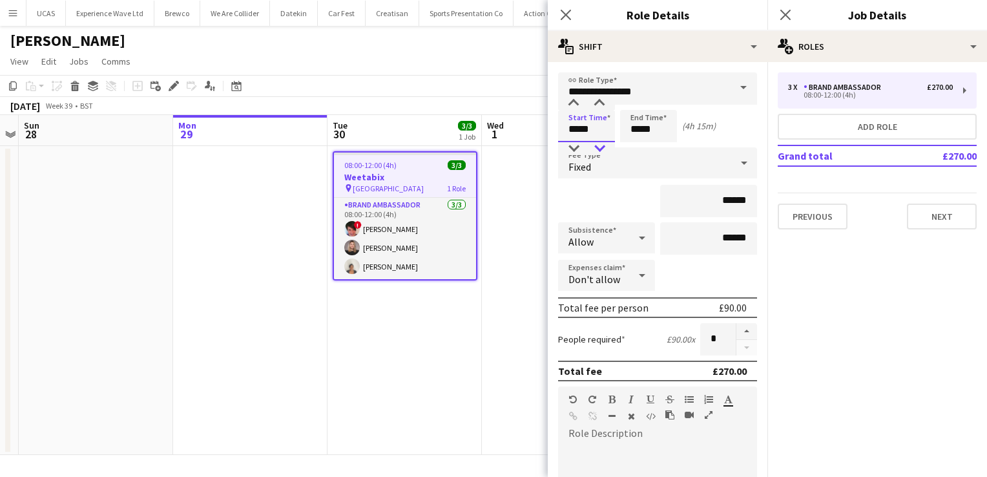
type input "*****"
click at [600, 149] on div at bounding box center [599, 148] width 26 height 13
click at [656, 134] on input "*****" at bounding box center [648, 126] width 57 height 32
click at [634, 149] on div at bounding box center [636, 148] width 26 height 13
click at [658, 102] on div at bounding box center [662, 103] width 26 height 13
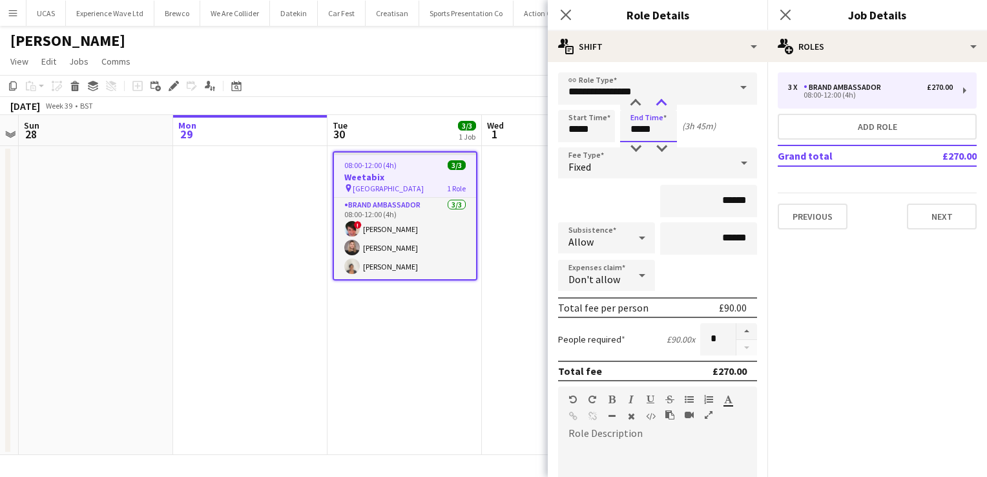
type input "*****"
click at [658, 102] on div at bounding box center [662, 103] width 26 height 13
click at [932, 210] on button "Next" at bounding box center [942, 216] width 70 height 26
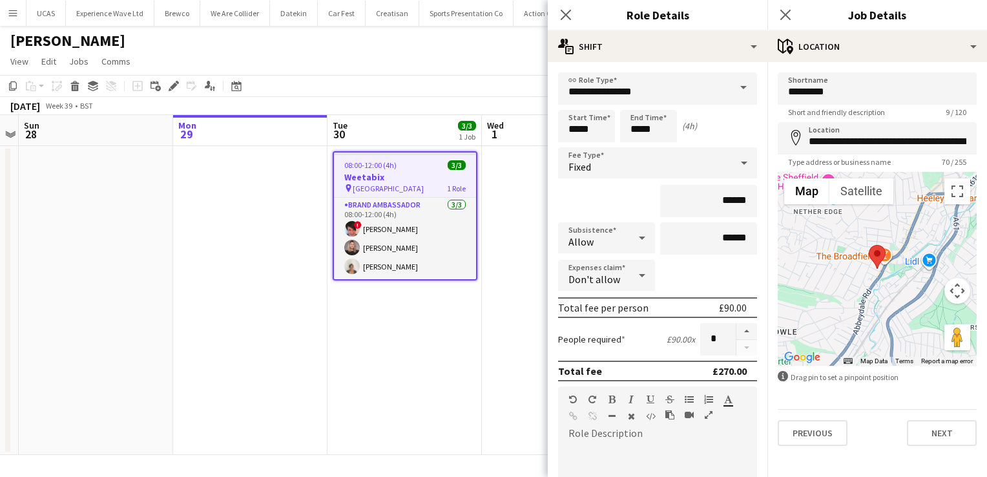
click at [713, 275] on div "Expenses claim Don't allow" at bounding box center [657, 276] width 199 height 32
drag, startPoint x: 740, startPoint y: 231, endPoint x: 703, endPoint y: 232, distance: 36.8
click at [703, 232] on input "******" at bounding box center [708, 238] width 97 height 32
type input "******"
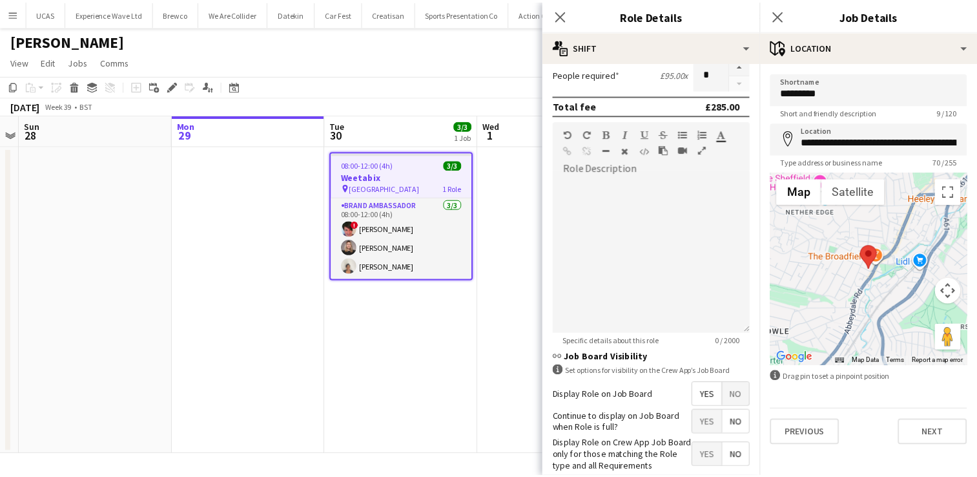
scroll to position [331, 0]
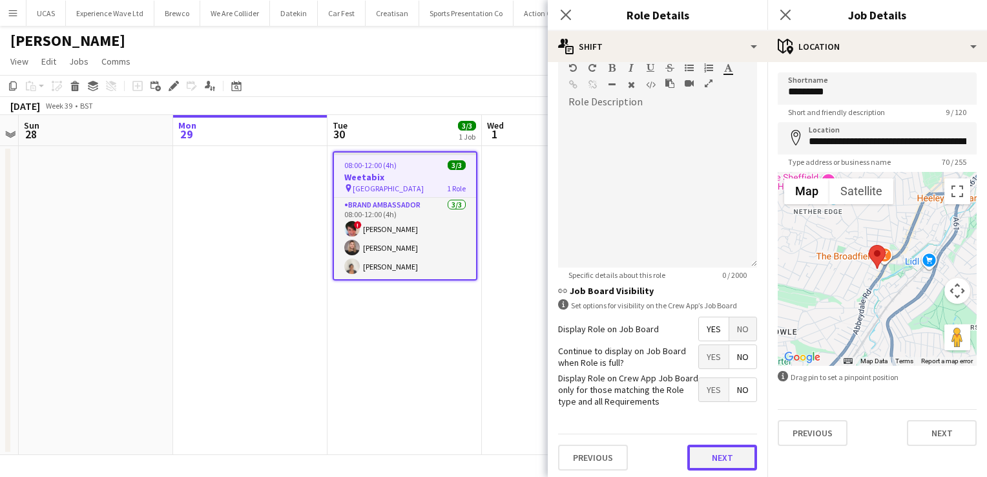
click at [714, 448] on button "Next" at bounding box center [722, 457] width 70 height 26
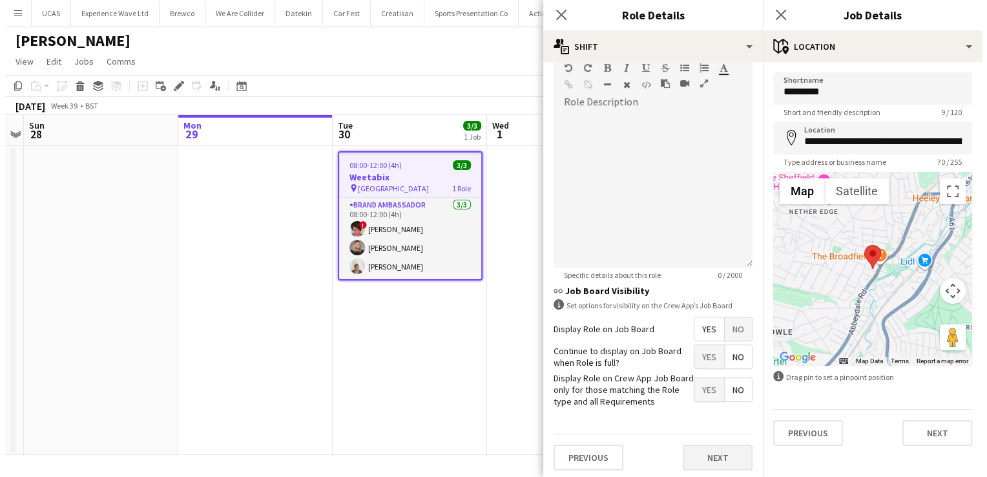
scroll to position [0, 0]
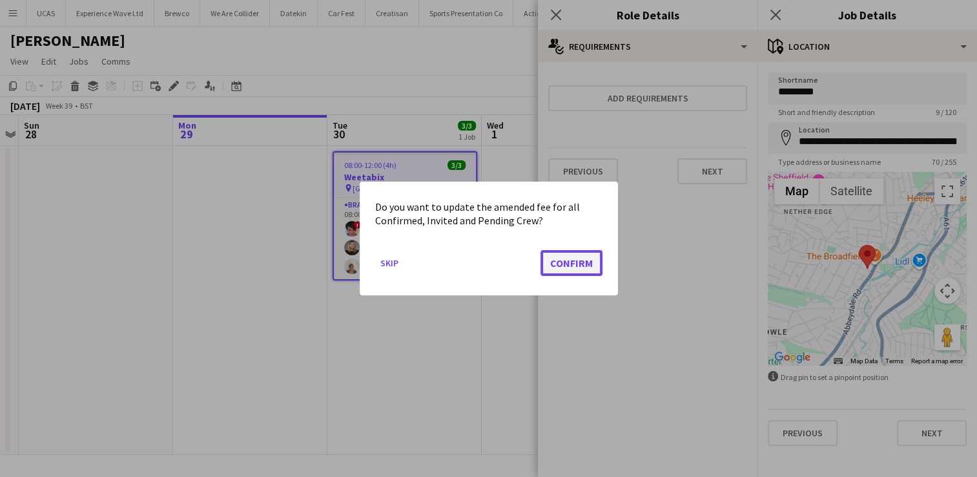
click at [568, 265] on button "Confirm" at bounding box center [572, 263] width 62 height 26
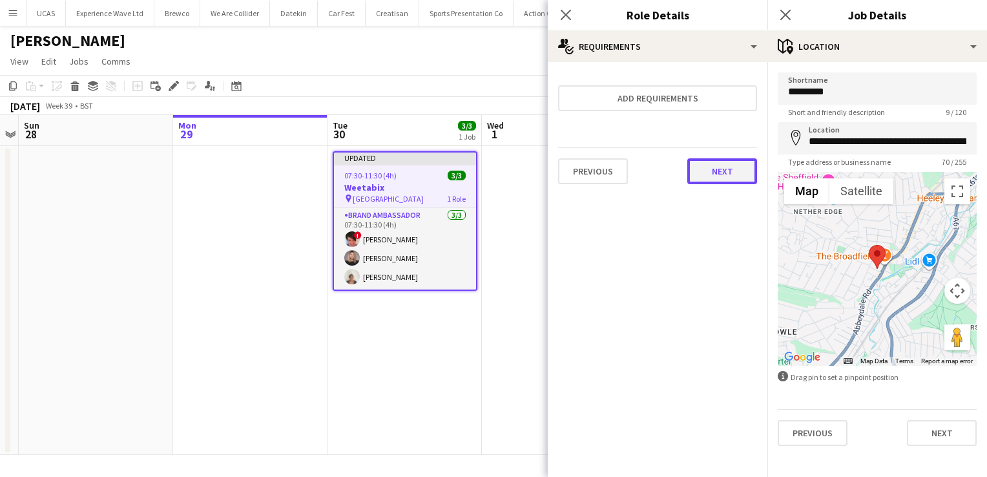
click at [740, 173] on button "Next" at bounding box center [722, 171] width 70 height 26
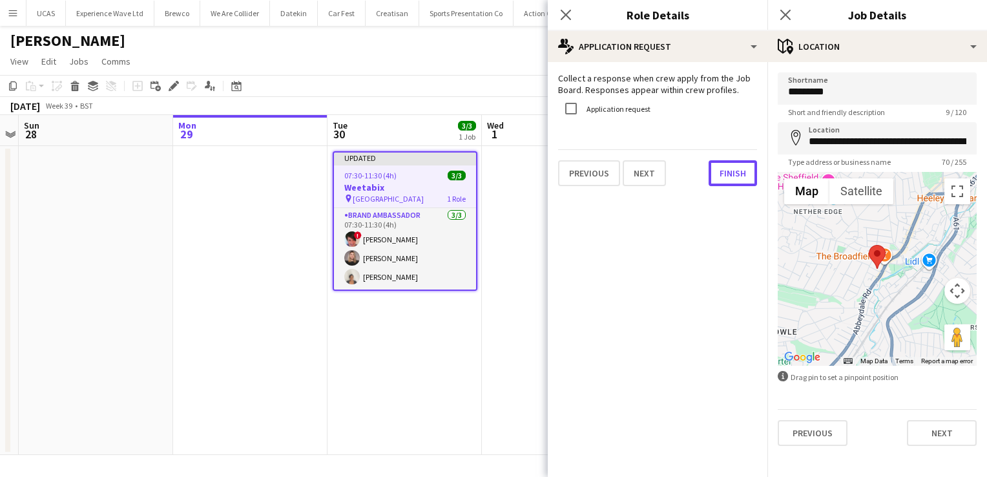
click at [740, 173] on button "Finish" at bounding box center [733, 173] width 48 height 26
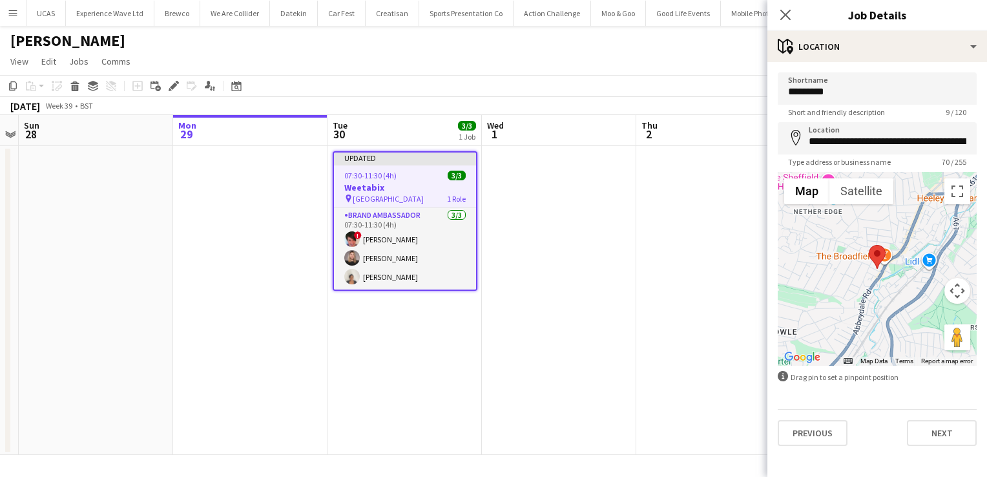
click at [524, 298] on app-date-cell at bounding box center [559, 300] width 154 height 309
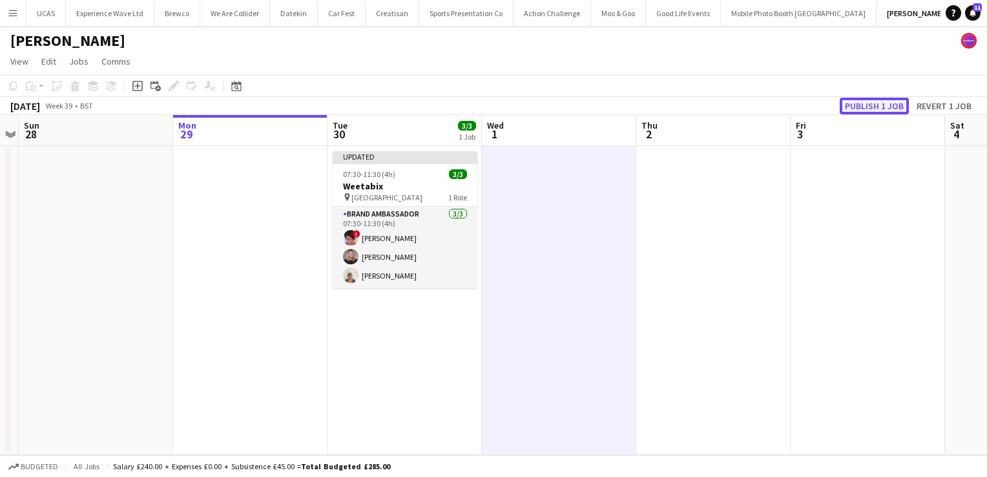
click at [876, 110] on button "Publish 1 job" at bounding box center [874, 106] width 69 height 17
